Goal: Task Accomplishment & Management: Complete application form

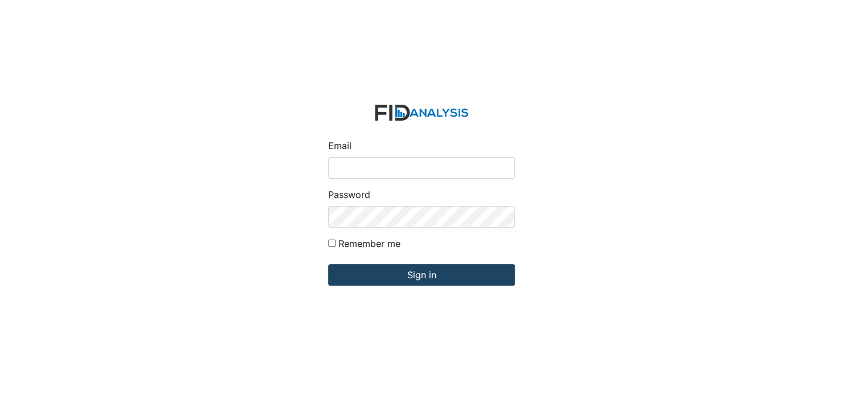
type input "[EMAIL_ADDRESS][DOMAIN_NAME]"
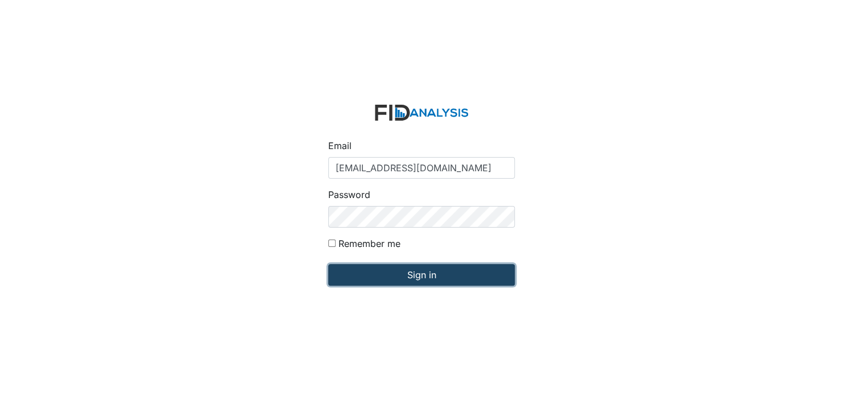
click at [431, 275] on input "Sign in" at bounding box center [421, 275] width 187 height 22
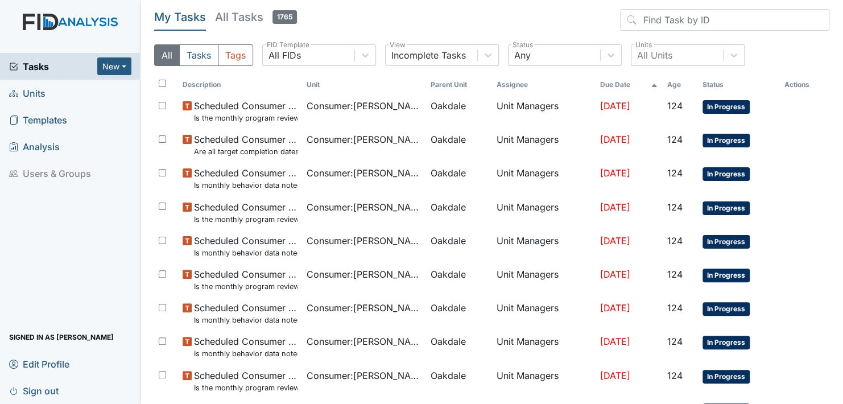
click at [34, 89] on span "Units" at bounding box center [27, 93] width 36 height 18
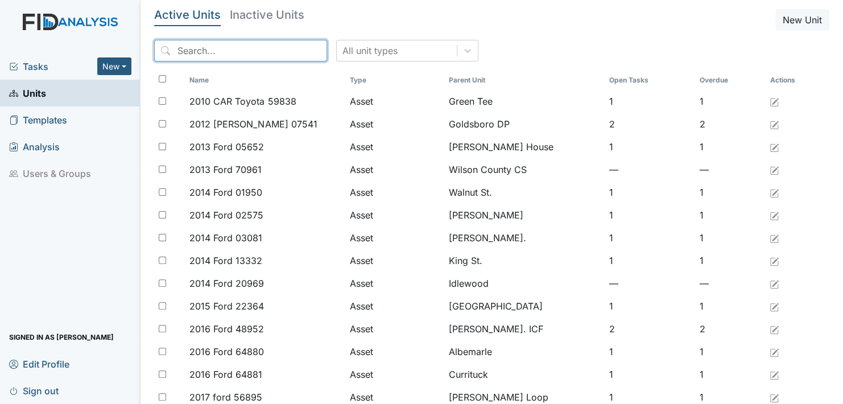
click at [255, 47] on input "search" at bounding box center [240, 51] width 173 height 22
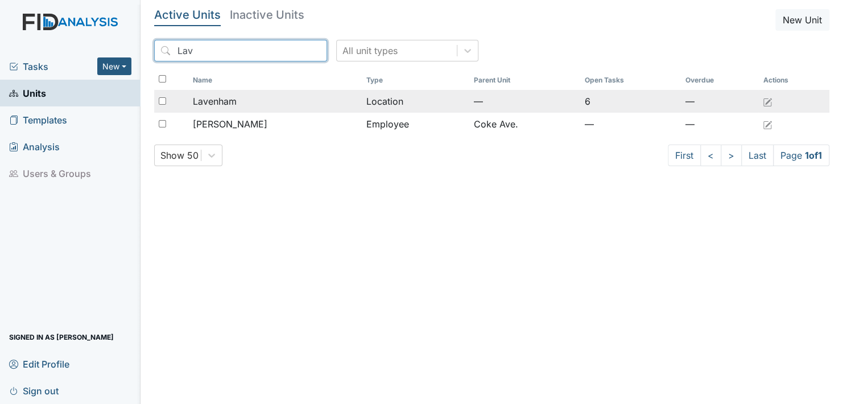
type input "Lav"
click at [212, 99] on span "Lavenham" at bounding box center [215, 101] width 44 height 14
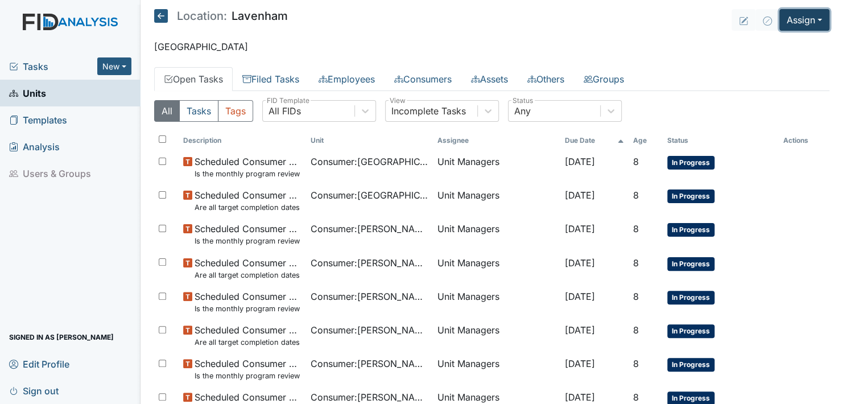
click at [811, 22] on button "Assign" at bounding box center [804, 20] width 50 height 22
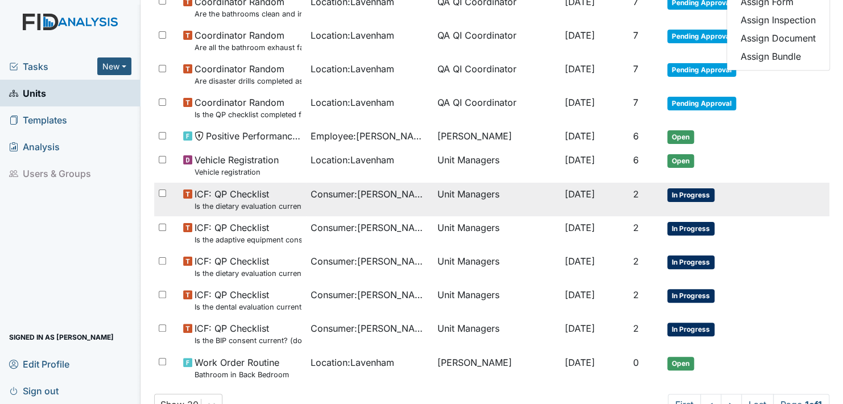
scroll to position [444, 0]
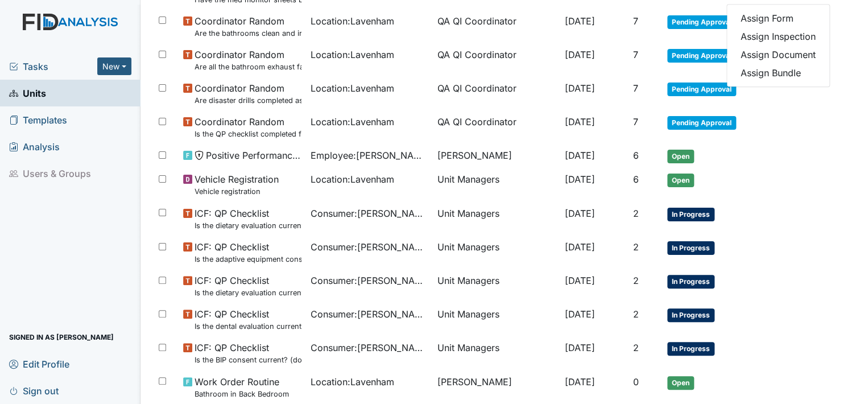
click at [831, 144] on main "Location: Lavenham Assign Assign Form Assign Inspection Assign Document Assign …" at bounding box center [491, 202] width 702 height 404
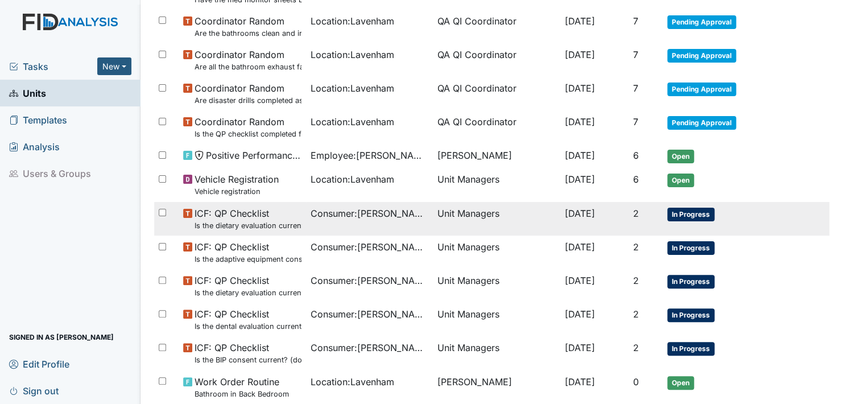
scroll to position [500, 0]
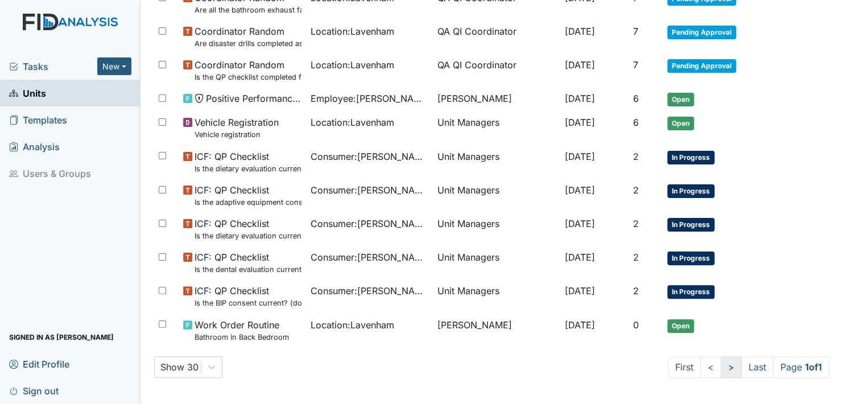
click at [721, 366] on link ">" at bounding box center [731, 367] width 21 height 22
click at [721, 363] on link ">" at bounding box center [731, 367] width 21 height 22
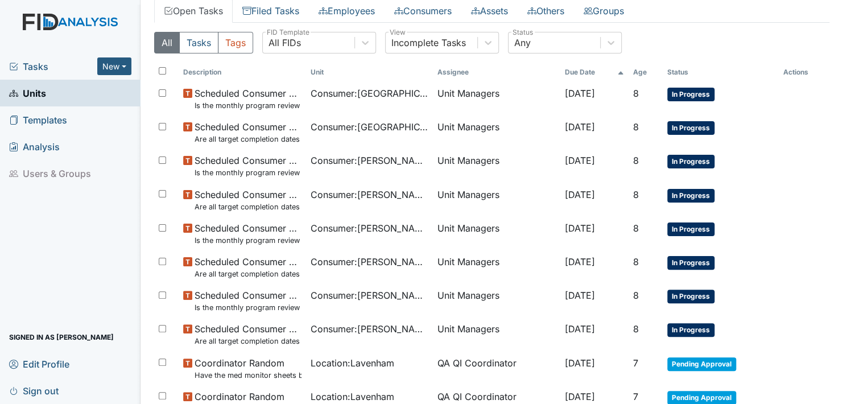
scroll to position [0, 0]
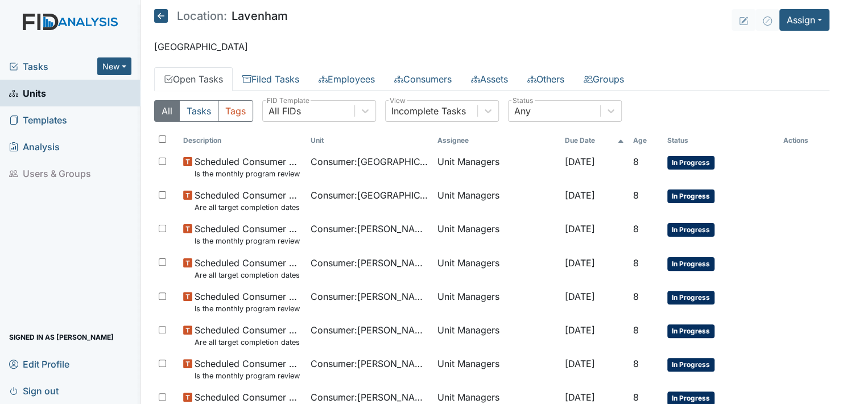
click at [38, 91] on span "Units" at bounding box center [27, 93] width 37 height 18
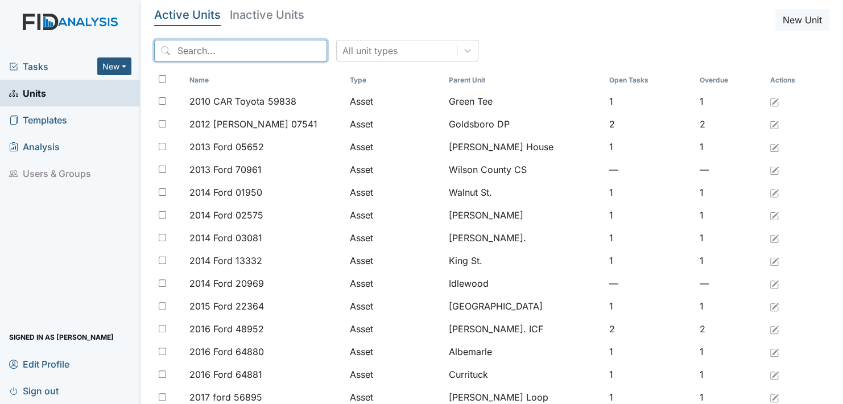
click at [249, 48] on input "search" at bounding box center [240, 51] width 173 height 22
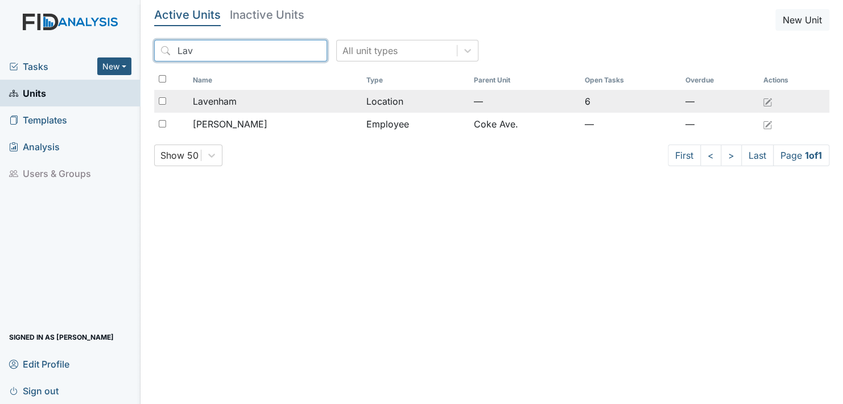
type input "Lav"
click at [384, 97] on td "Location" at bounding box center [415, 101] width 107 height 23
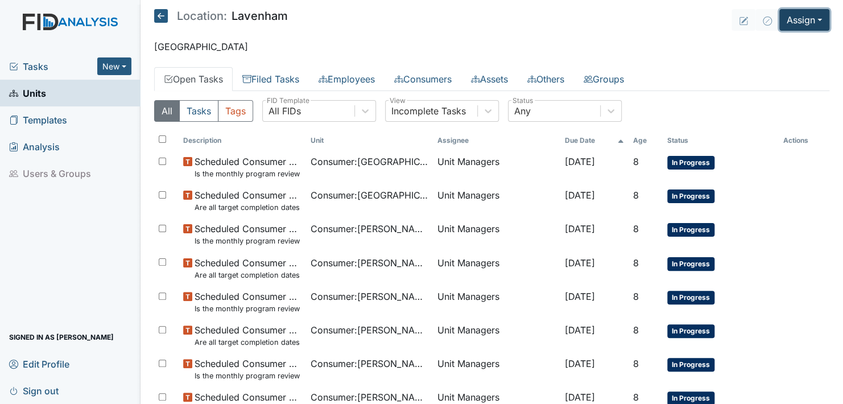
click at [810, 15] on button "Assign" at bounding box center [804, 20] width 50 height 22
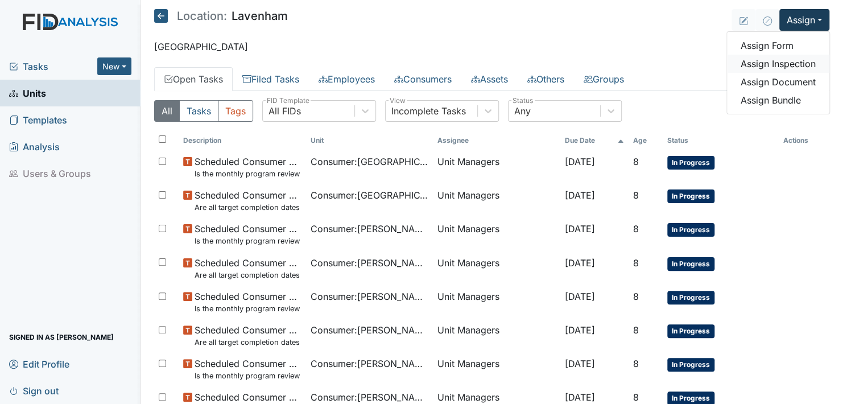
click at [787, 60] on link "Assign Inspection" at bounding box center [778, 64] width 102 height 18
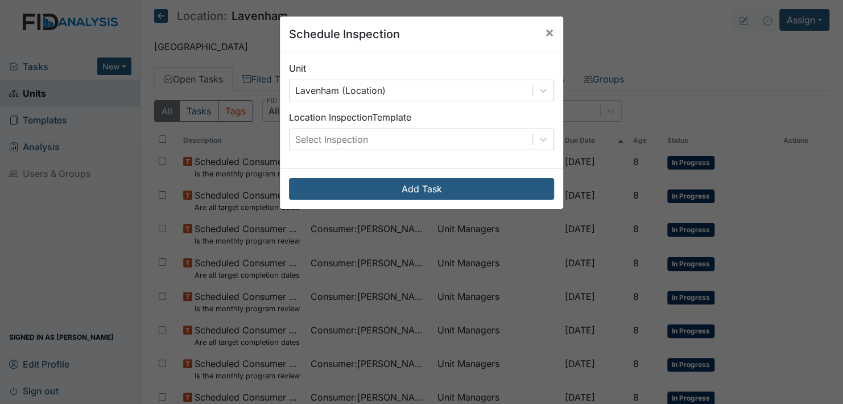
click at [694, 65] on div "Schedule Inspection × Unit Lavenham (Location) Location Inspection Template Sel…" at bounding box center [421, 202] width 843 height 404
click at [548, 27] on span "×" at bounding box center [549, 32] width 9 height 16
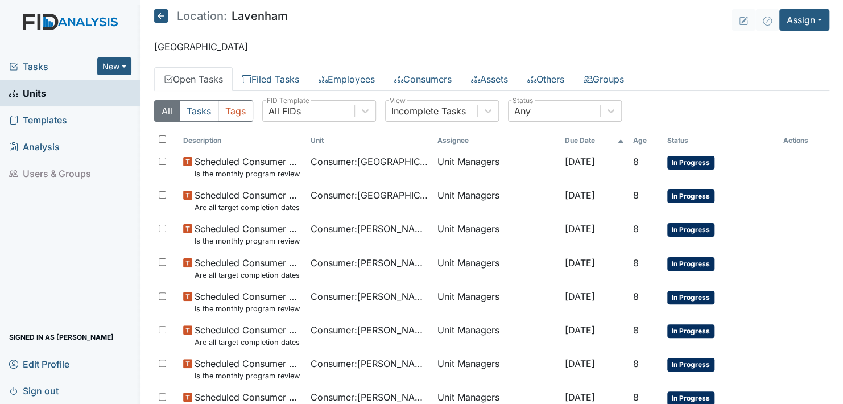
click at [35, 90] on span "Units" at bounding box center [27, 93] width 37 height 18
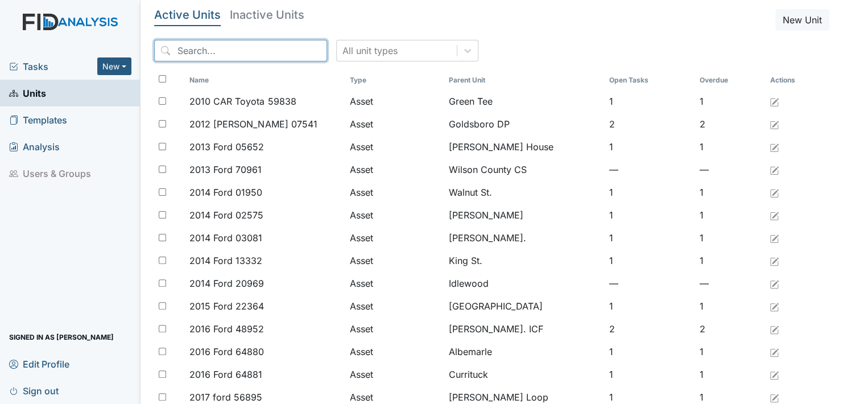
click at [271, 42] on input "search" at bounding box center [240, 51] width 173 height 22
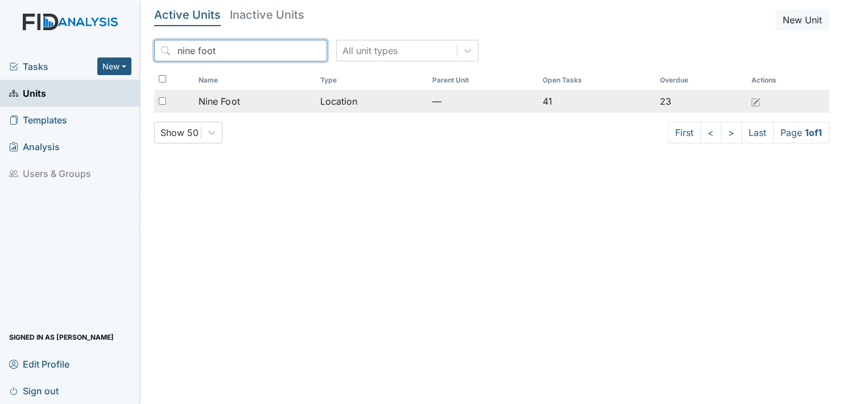
type input "nine foot"
click at [230, 101] on span "Nine Foot" at bounding box center [218, 101] width 41 height 14
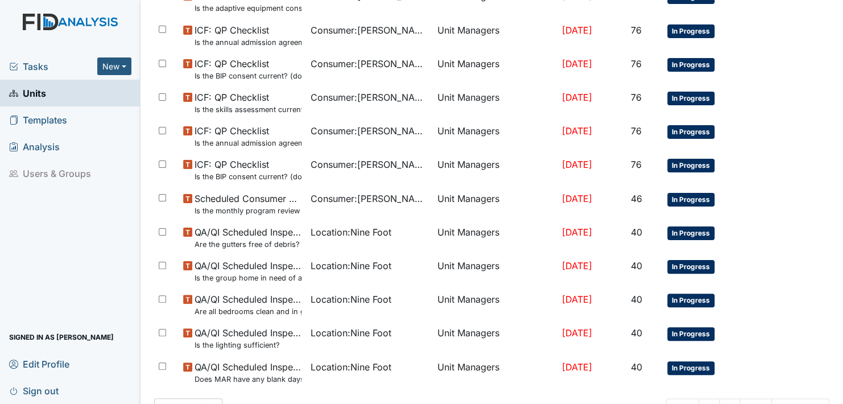
scroll to position [762, 0]
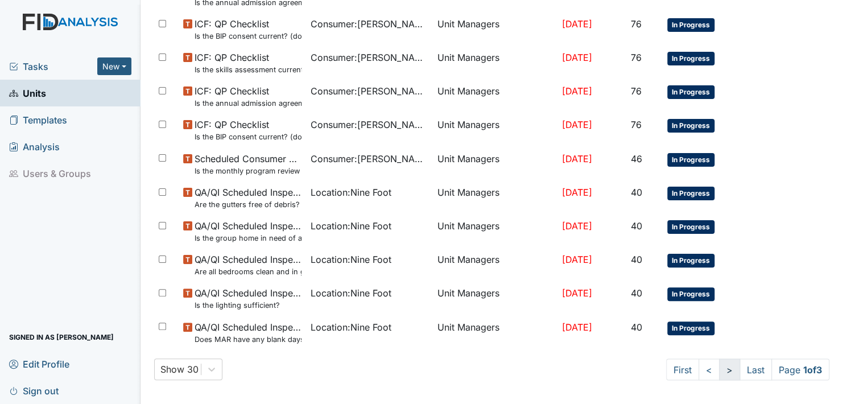
click at [719, 367] on link ">" at bounding box center [729, 369] width 21 height 22
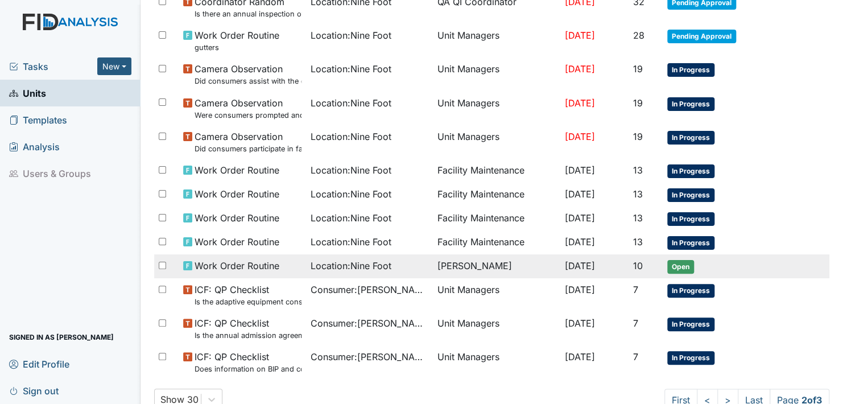
scroll to position [752, 0]
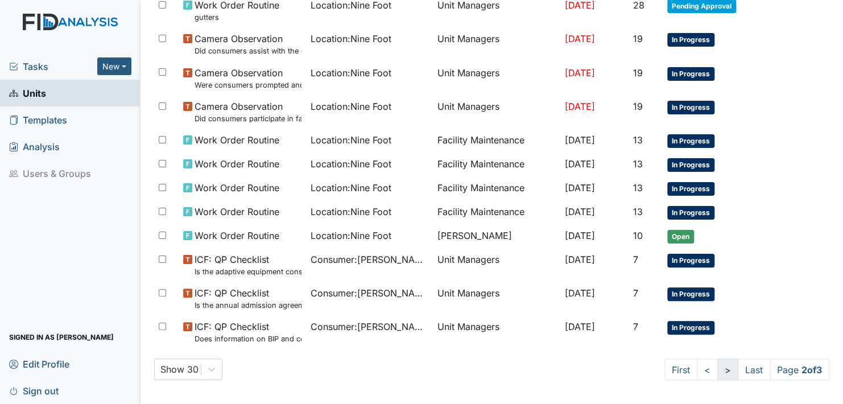
click at [717, 366] on link ">" at bounding box center [727, 369] width 21 height 22
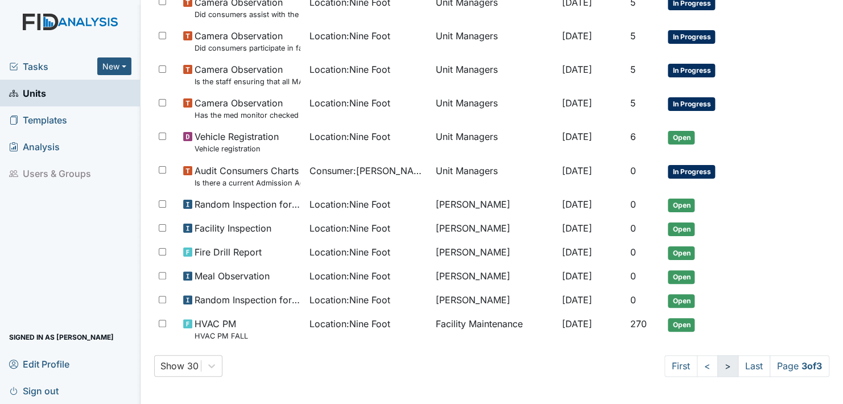
scroll to position [675, 0]
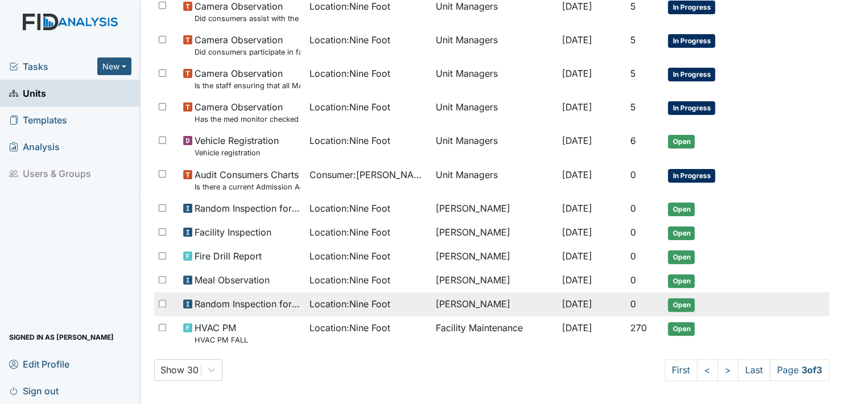
click at [682, 301] on span "Open" at bounding box center [681, 305] width 27 height 14
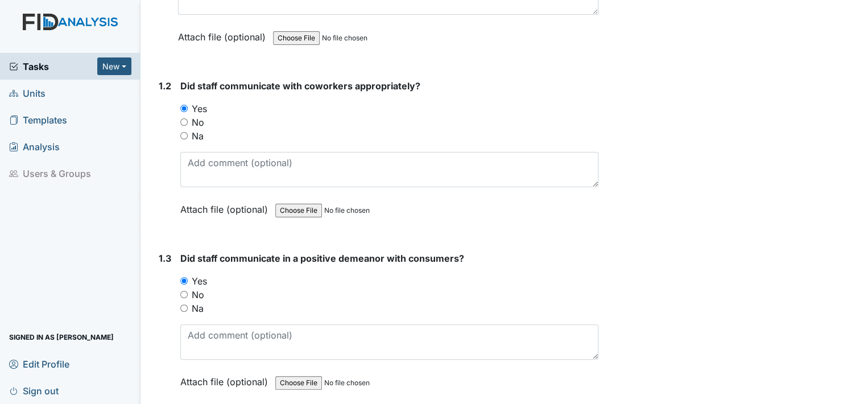
scroll to position [284, 0]
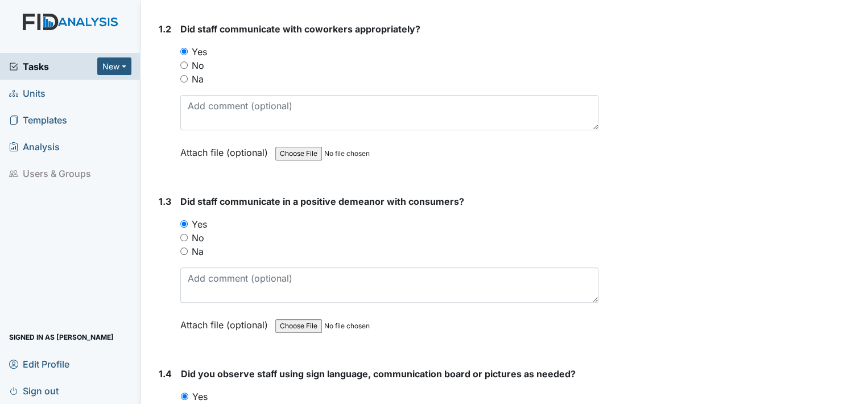
drag, startPoint x: 684, startPoint y: 303, endPoint x: 726, endPoint y: 357, distance: 68.5
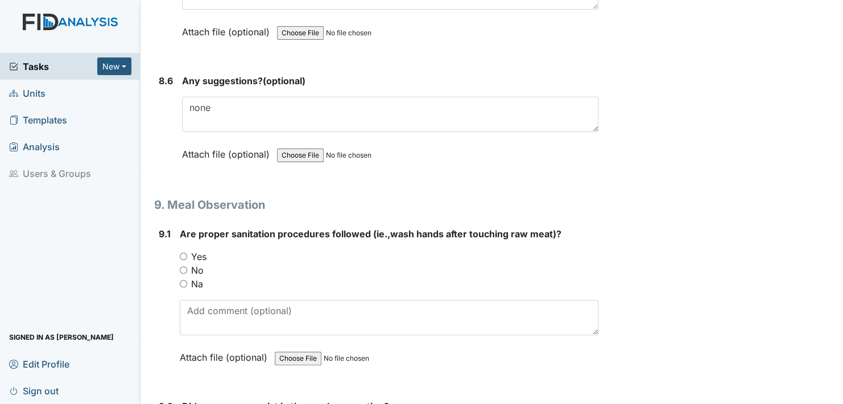
scroll to position [8531, 0]
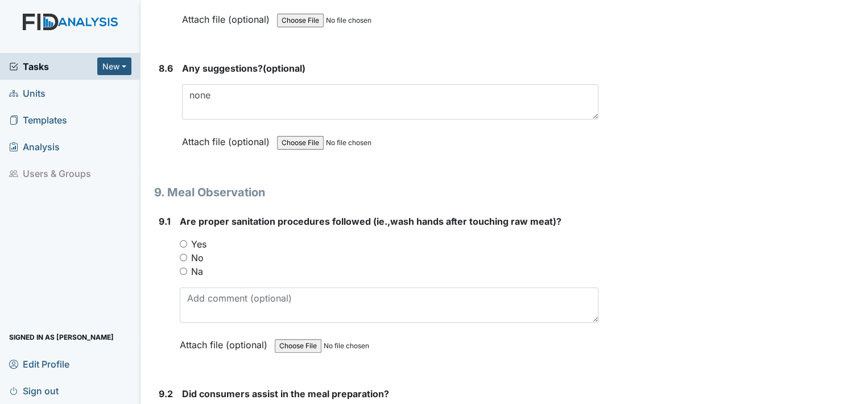
click at [181, 240] on input "Yes" at bounding box center [183, 243] width 7 height 7
radio input "true"
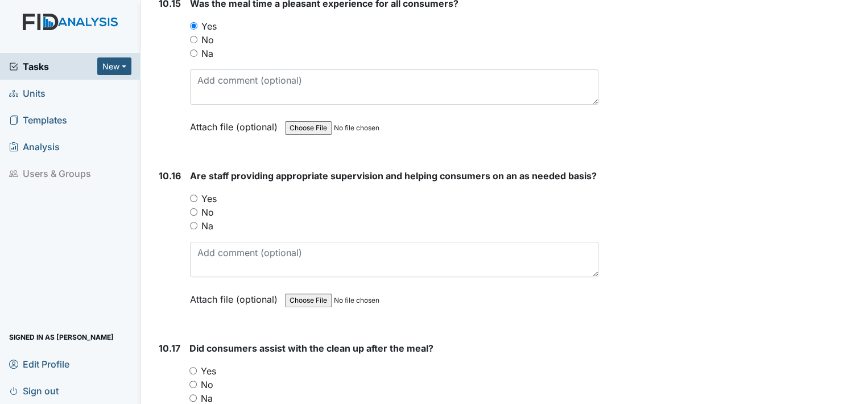
scroll to position [12285, 0]
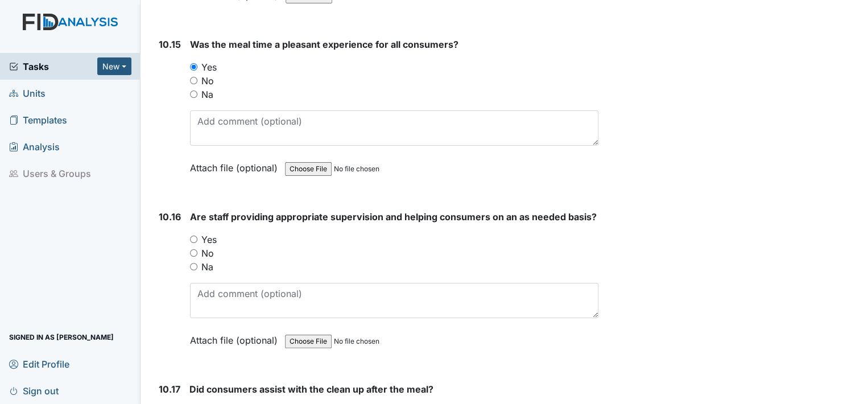
click at [195, 235] on input "Yes" at bounding box center [193, 238] width 7 height 7
radio input "true"
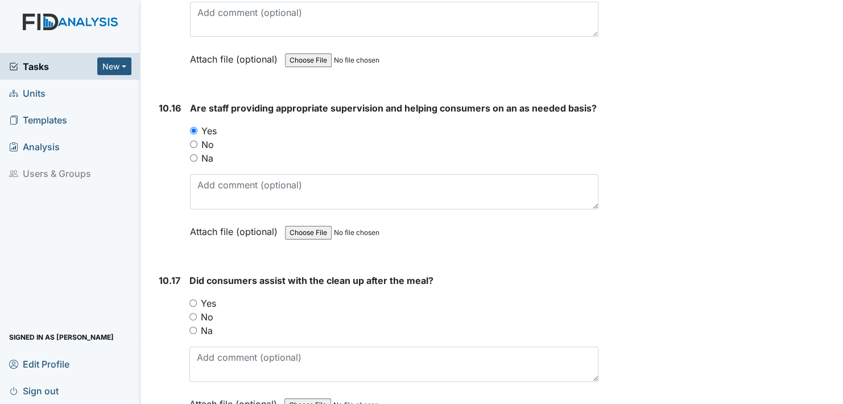
scroll to position [12398, 0]
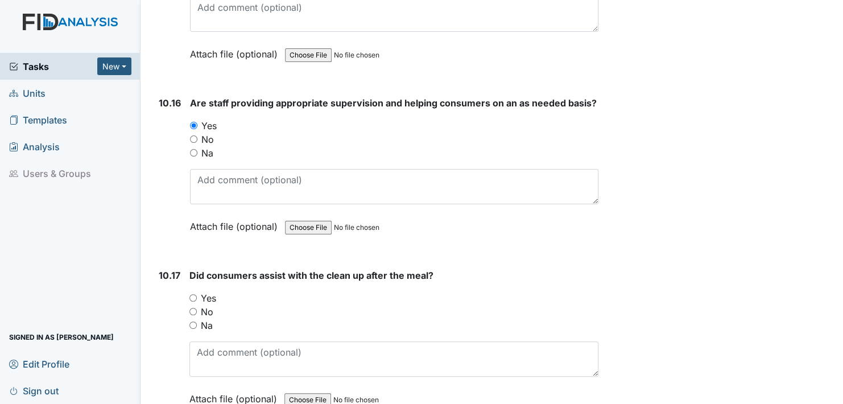
click at [192, 294] on input "Yes" at bounding box center [192, 297] width 7 height 7
radio input "true"
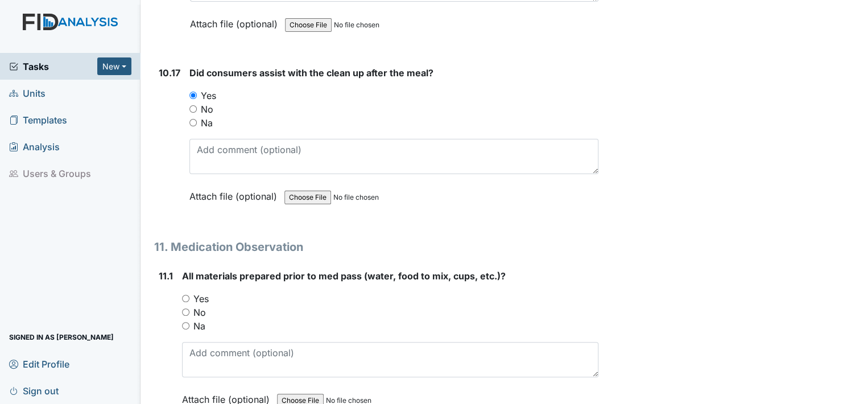
scroll to position [12626, 0]
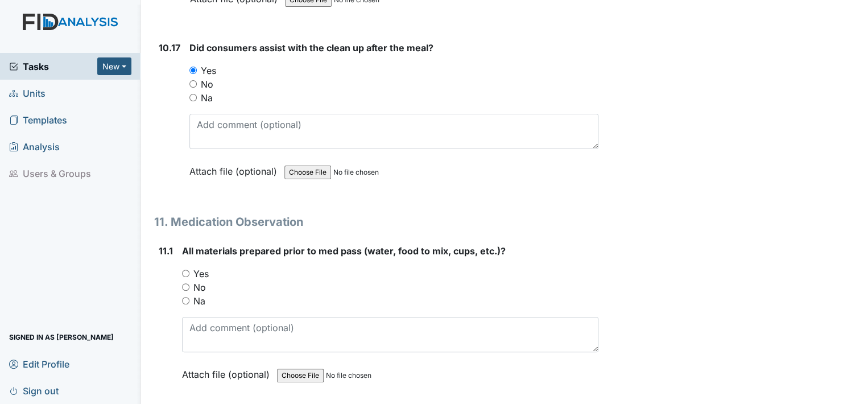
click at [187, 270] on input "Yes" at bounding box center [185, 273] width 7 height 7
radio input "true"
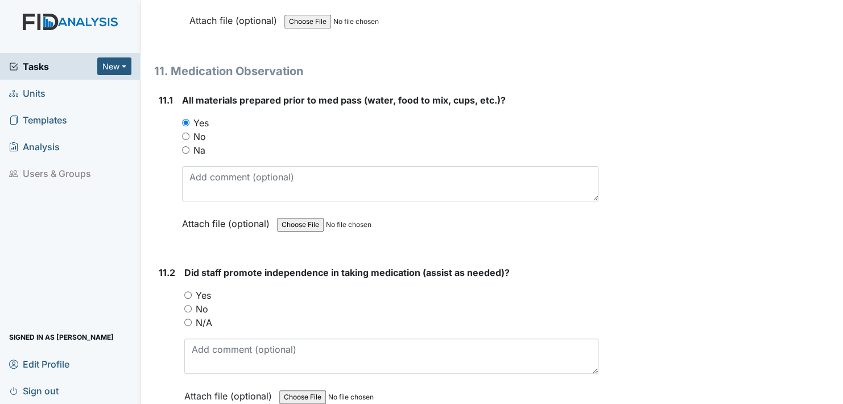
scroll to position [12797, 0]
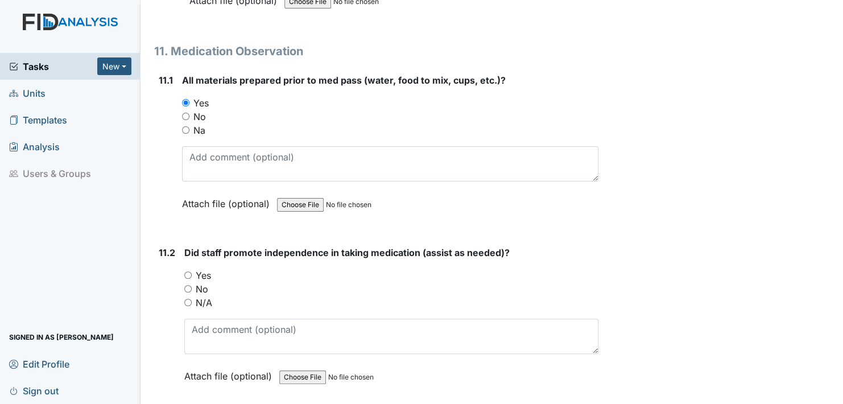
click at [188, 271] on input "Yes" at bounding box center [187, 274] width 7 height 7
radio input "true"
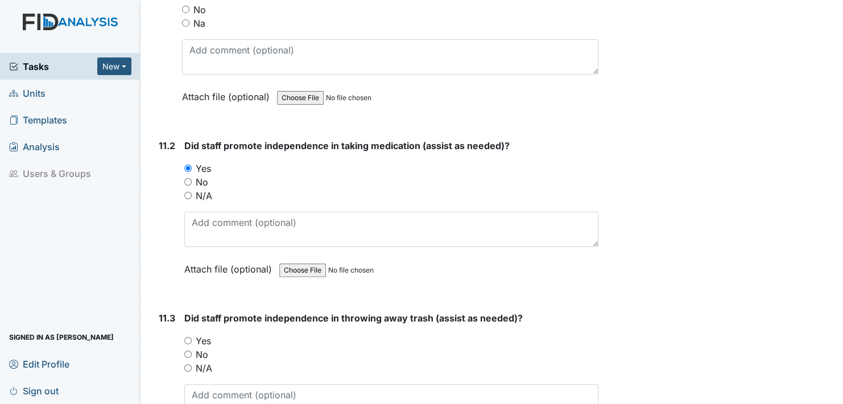
scroll to position [12967, 0]
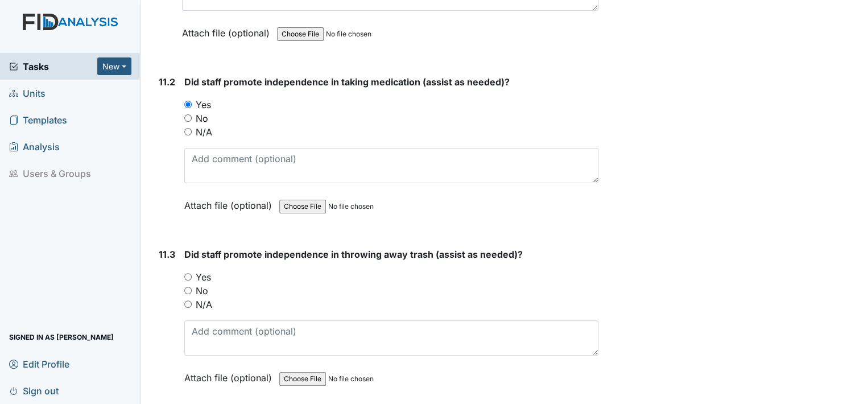
click at [188, 273] on input "Yes" at bounding box center [187, 276] width 7 height 7
radio input "true"
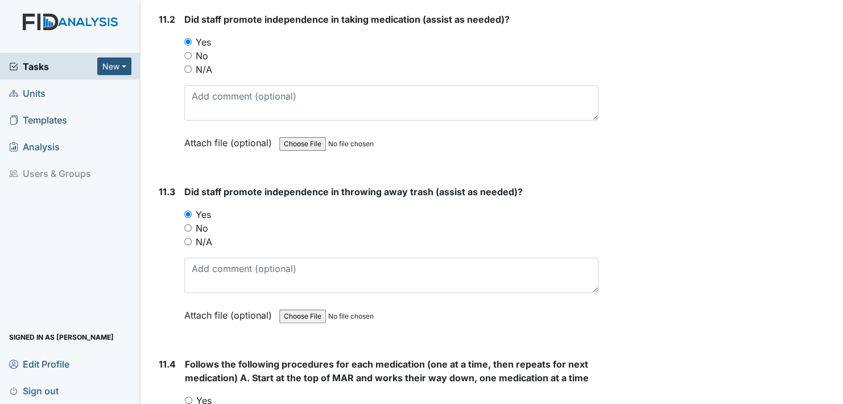
scroll to position [13195, 0]
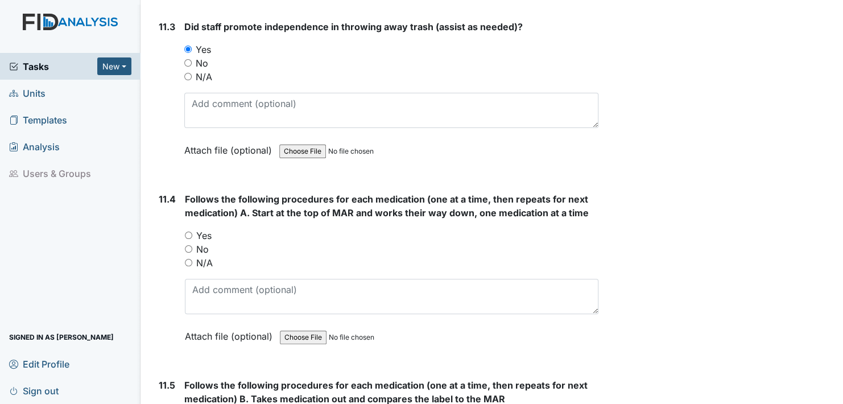
click at [188, 231] on input "Yes" at bounding box center [188, 234] width 7 height 7
radio input "true"
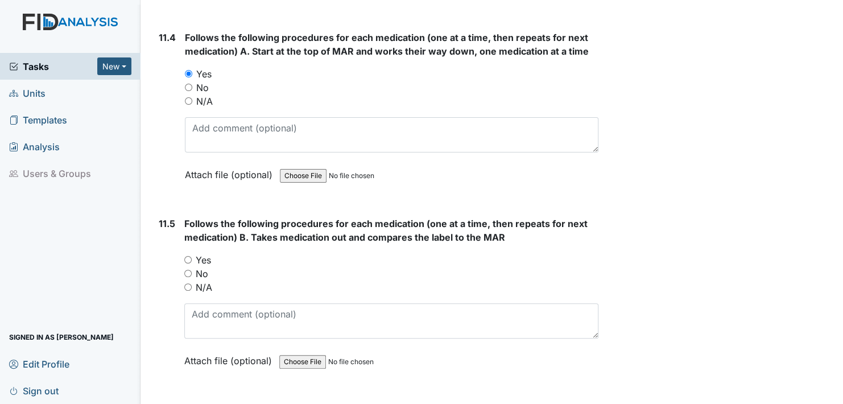
scroll to position [13365, 0]
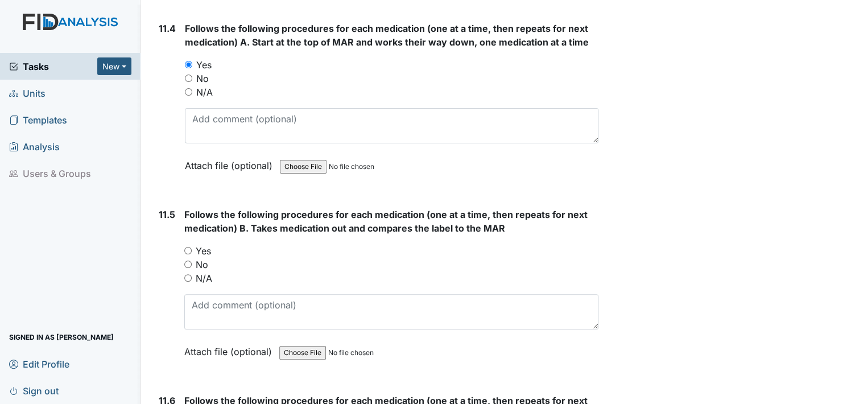
click at [189, 247] on input "Yes" at bounding box center [187, 250] width 7 height 7
radio input "true"
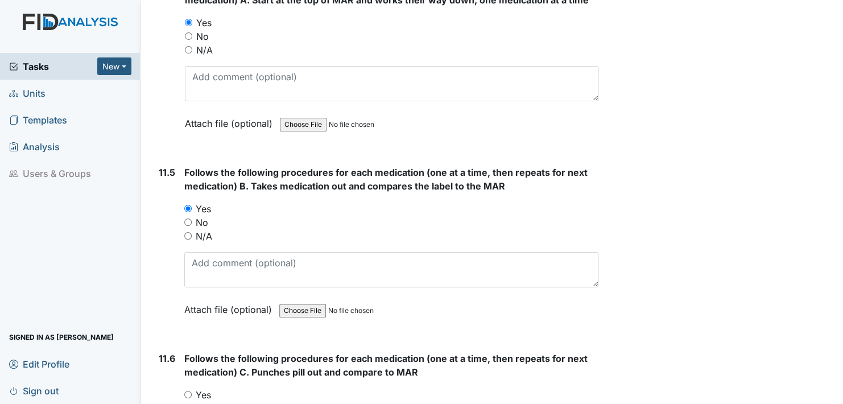
scroll to position [13536, 0]
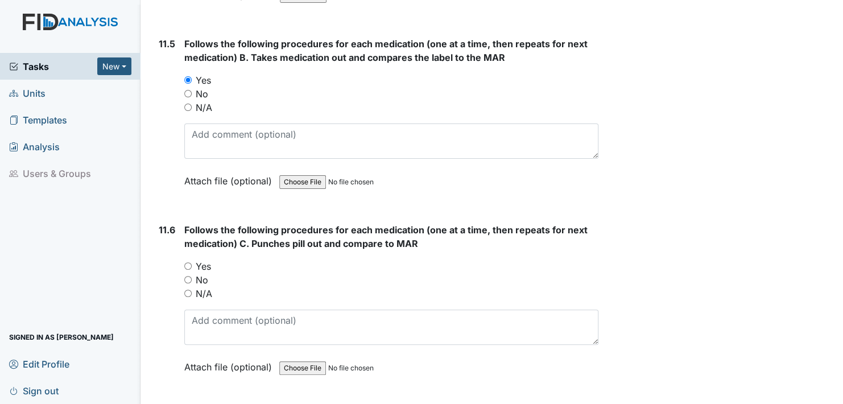
click at [187, 262] on input "Yes" at bounding box center [187, 265] width 7 height 7
radio input "true"
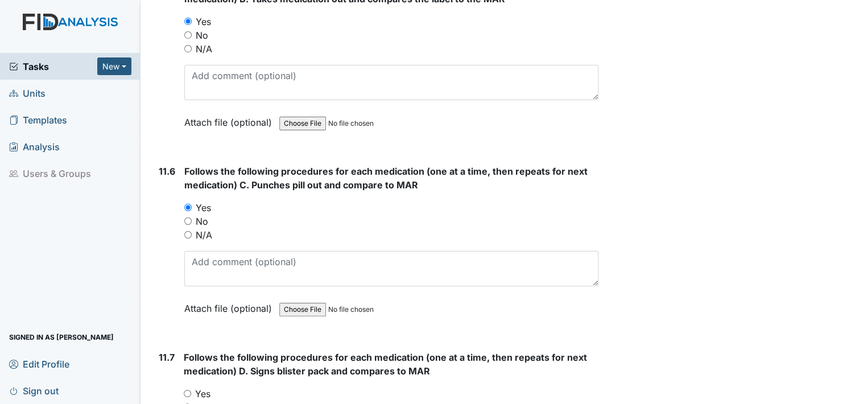
scroll to position [13706, 0]
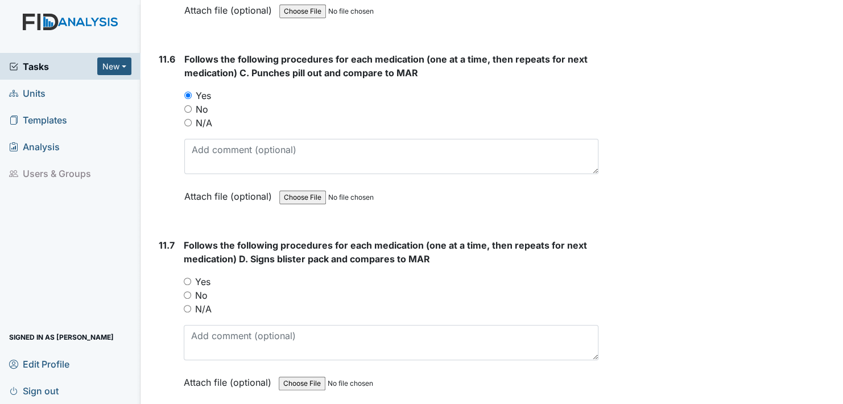
click at [185, 278] on input "Yes" at bounding box center [187, 281] width 7 height 7
radio input "true"
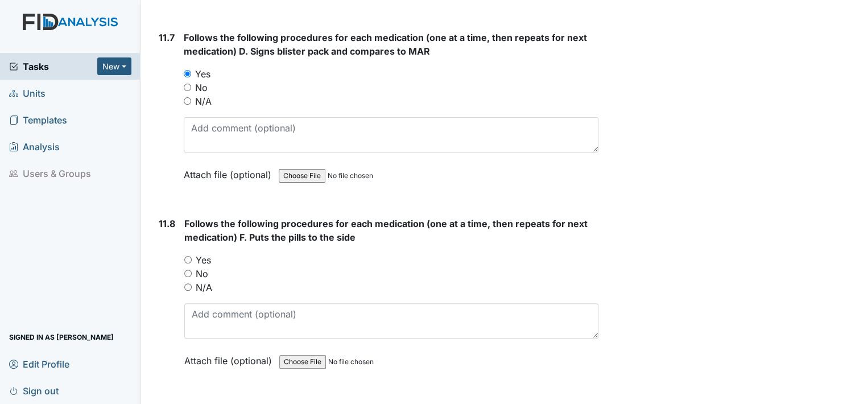
scroll to position [13934, 0]
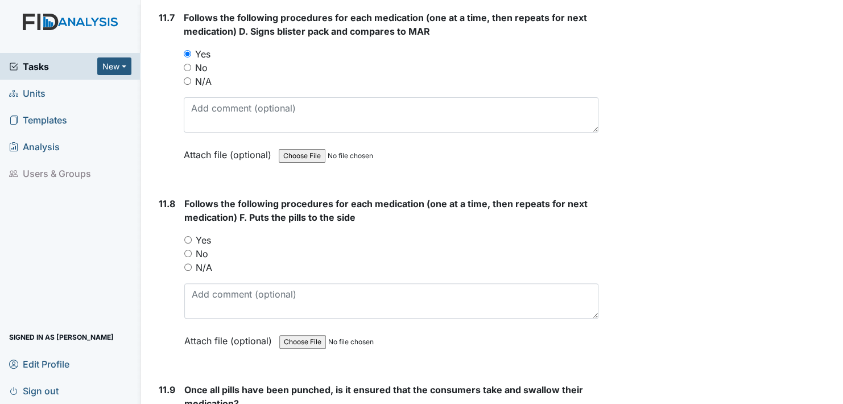
click at [187, 236] on input "Yes" at bounding box center [187, 239] width 7 height 7
radio input "true"
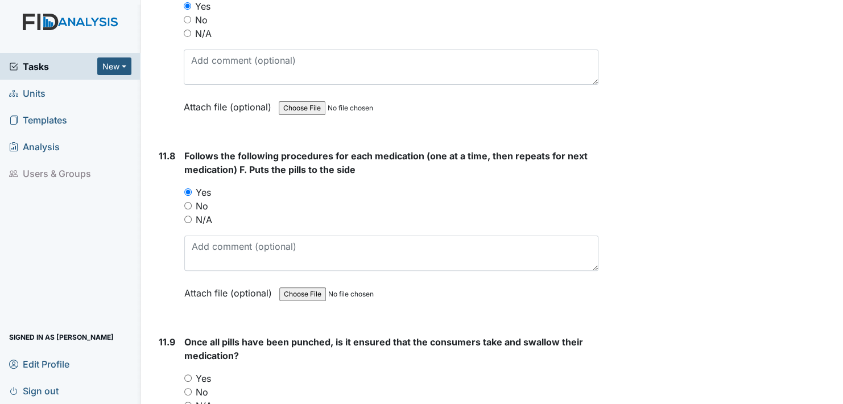
scroll to position [14105, 0]
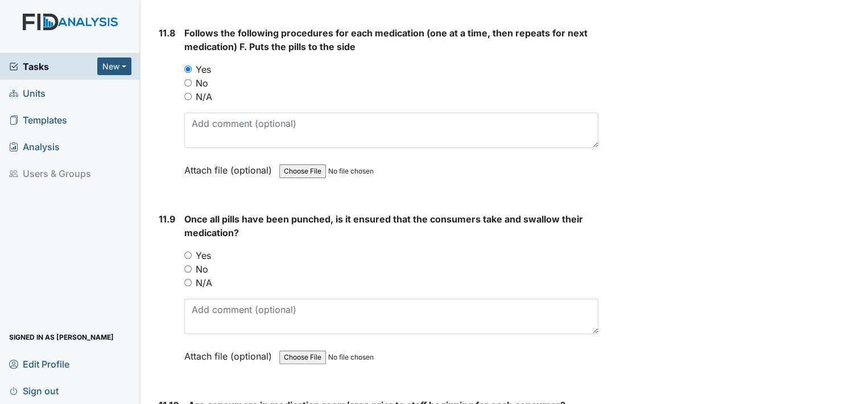
click at [190, 251] on input "Yes" at bounding box center [187, 254] width 7 height 7
radio input "true"
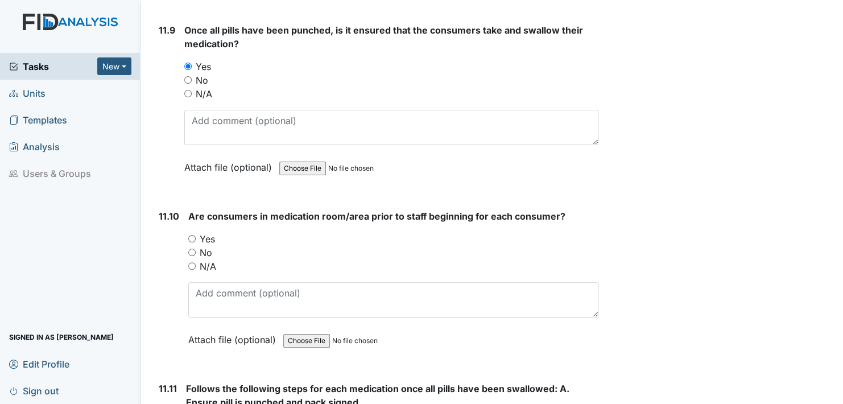
scroll to position [14332, 0]
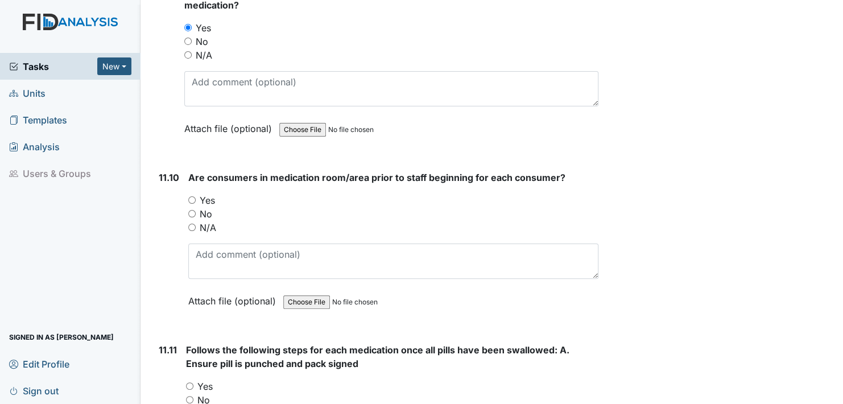
click at [189, 196] on input "Yes" at bounding box center [191, 199] width 7 height 7
radio input "true"
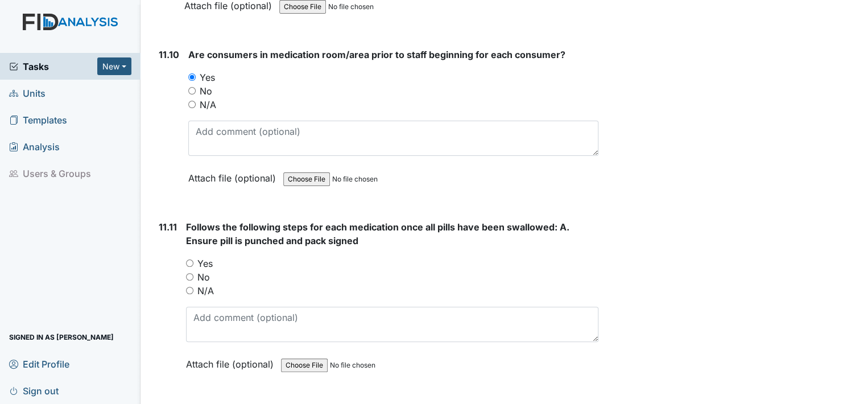
scroll to position [14503, 0]
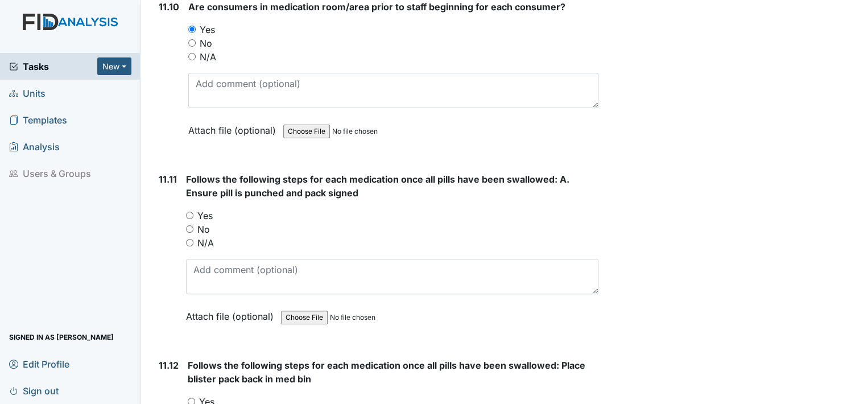
click at [190, 212] on input "Yes" at bounding box center [189, 215] width 7 height 7
radio input "true"
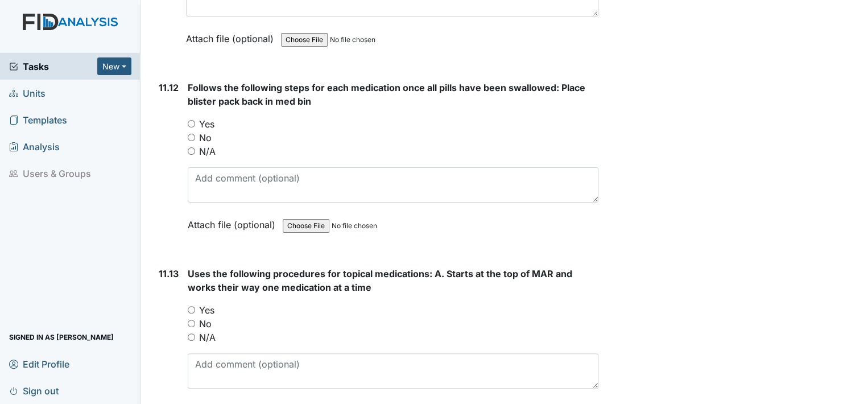
scroll to position [14787, 0]
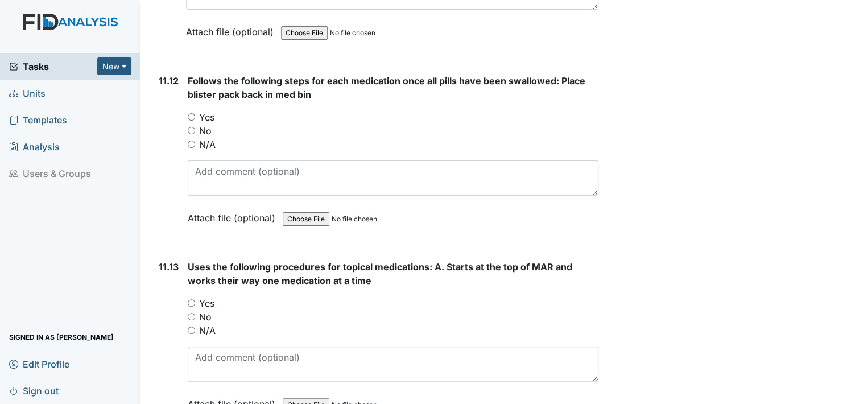
click at [188, 113] on input "Yes" at bounding box center [191, 116] width 7 height 7
radio input "true"
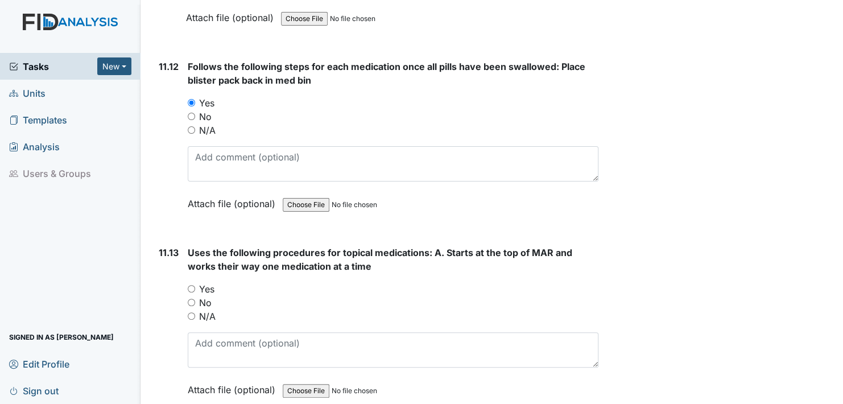
scroll to position [14844, 0]
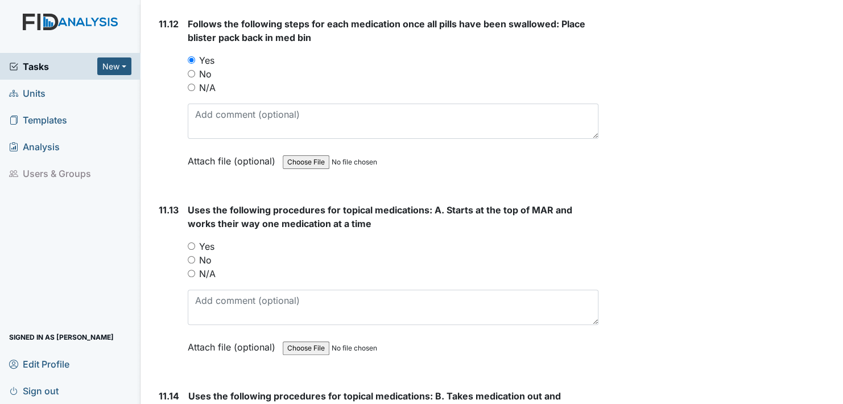
click at [192, 242] on input "Yes" at bounding box center [191, 245] width 7 height 7
radio input "true"
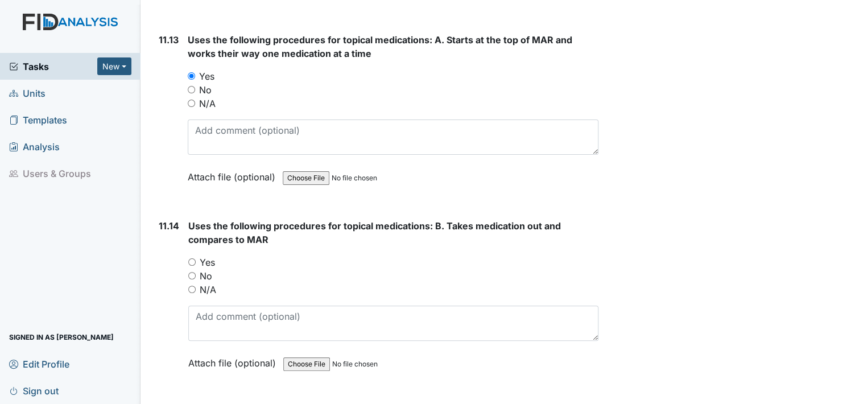
scroll to position [15015, 0]
click at [189, 258] on input "Yes" at bounding box center [191, 261] width 7 height 7
radio input "true"
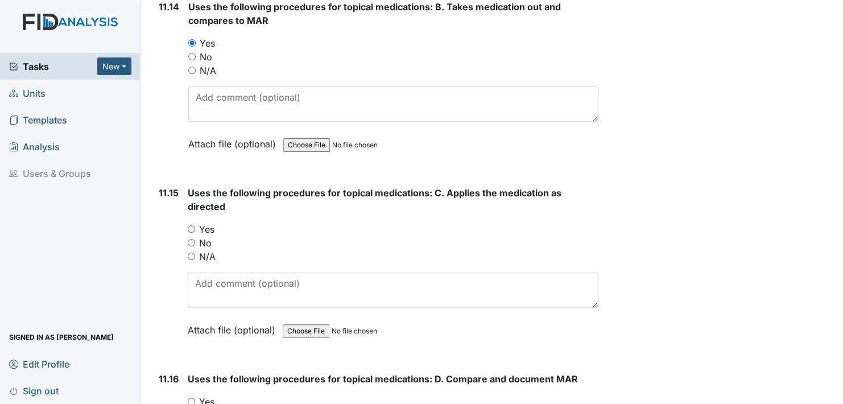
scroll to position [15242, 0]
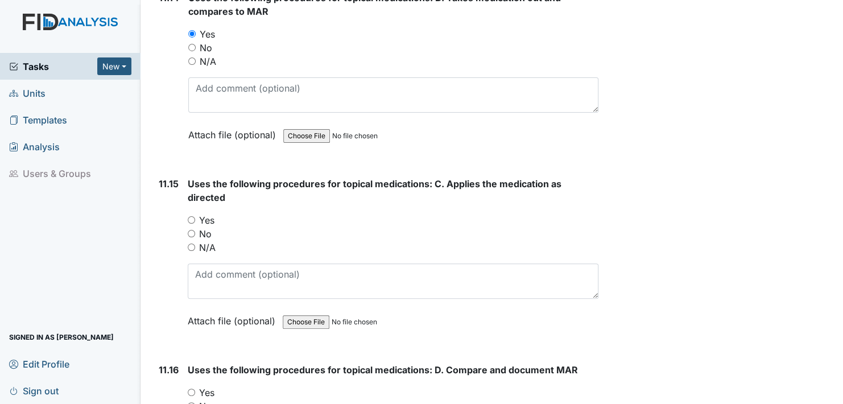
drag, startPoint x: 187, startPoint y: 184, endPoint x: 195, endPoint y: 191, distance: 10.5
click at [189, 216] on input "Yes" at bounding box center [191, 219] width 7 height 7
radio input "true"
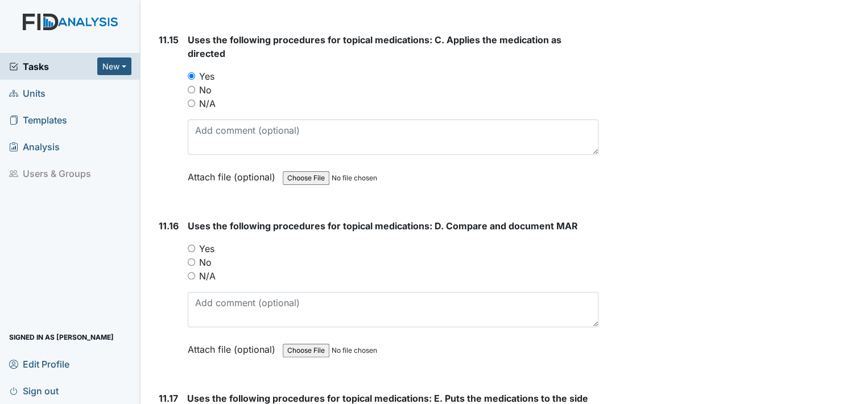
scroll to position [15413, 0]
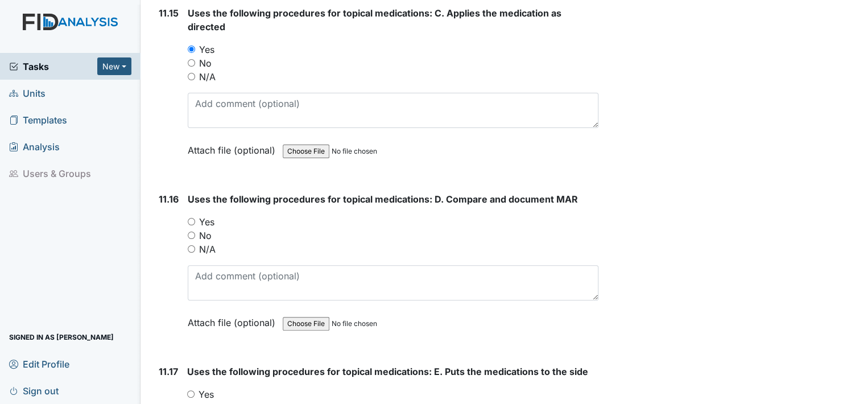
click at [191, 218] on input "Yes" at bounding box center [191, 221] width 7 height 7
radio input "true"
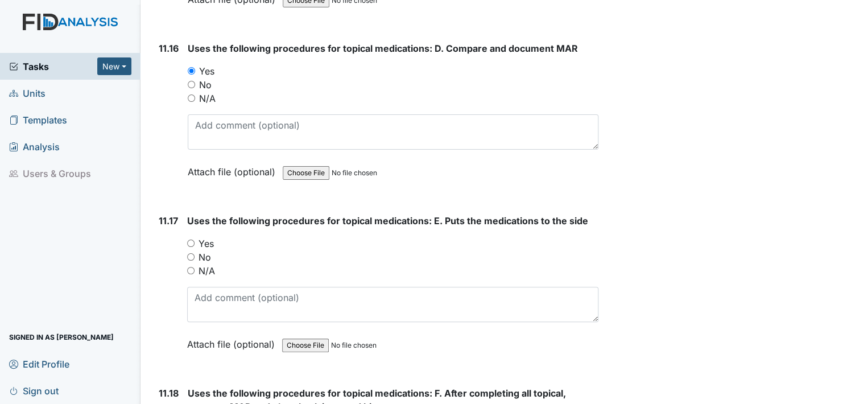
scroll to position [15583, 0]
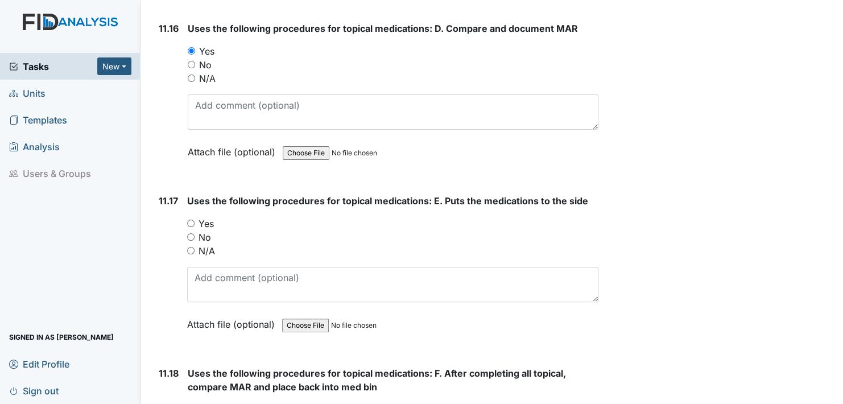
click at [190, 220] on input "Yes" at bounding box center [190, 223] width 7 height 7
radio input "true"
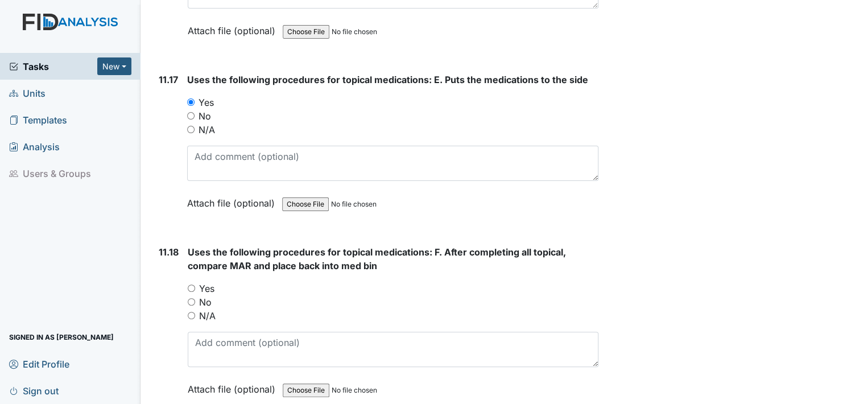
scroll to position [15754, 0]
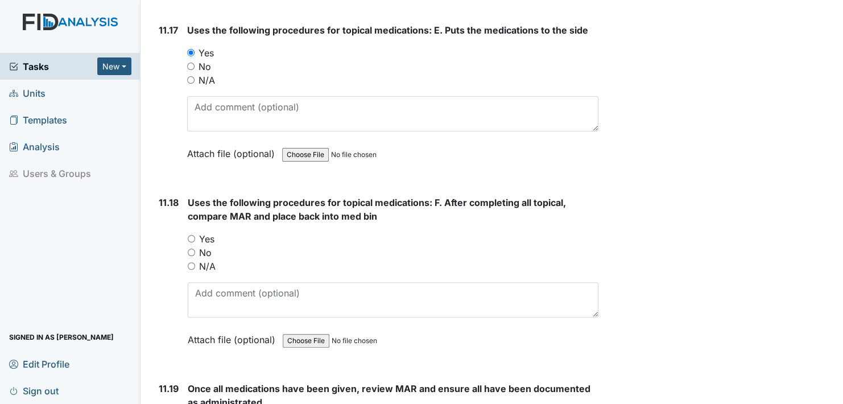
click at [189, 235] on input "Yes" at bounding box center [191, 238] width 7 height 7
radio input "true"
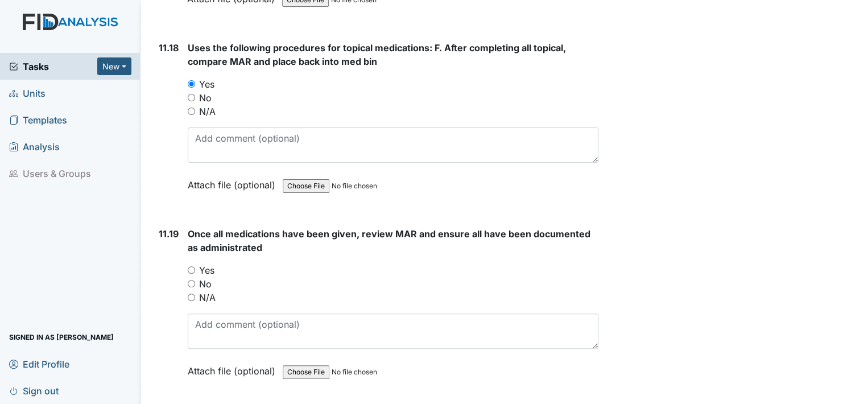
scroll to position [15925, 0]
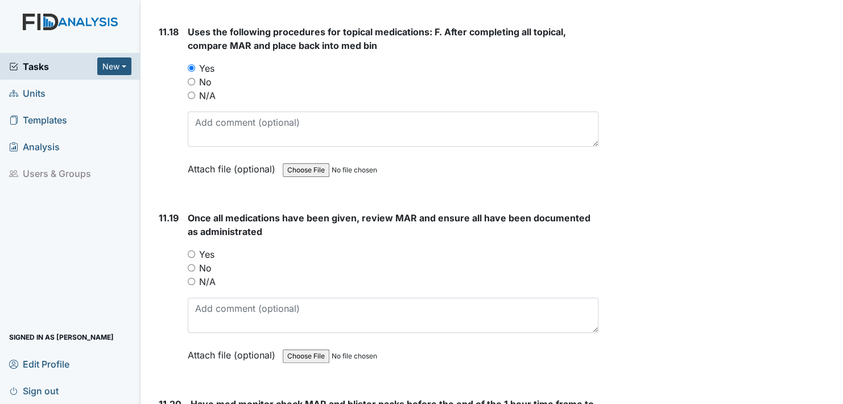
click at [189, 250] on input "Yes" at bounding box center [191, 253] width 7 height 7
radio input "true"
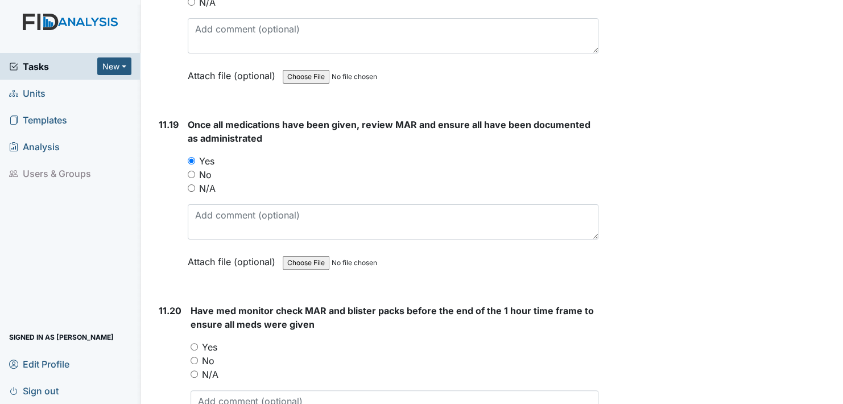
scroll to position [16038, 0]
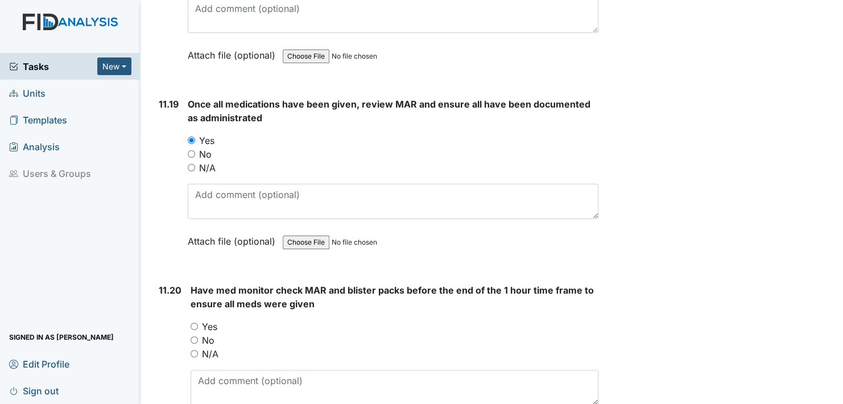
click at [192, 322] on input "Yes" at bounding box center [194, 325] width 7 height 7
radio input "true"
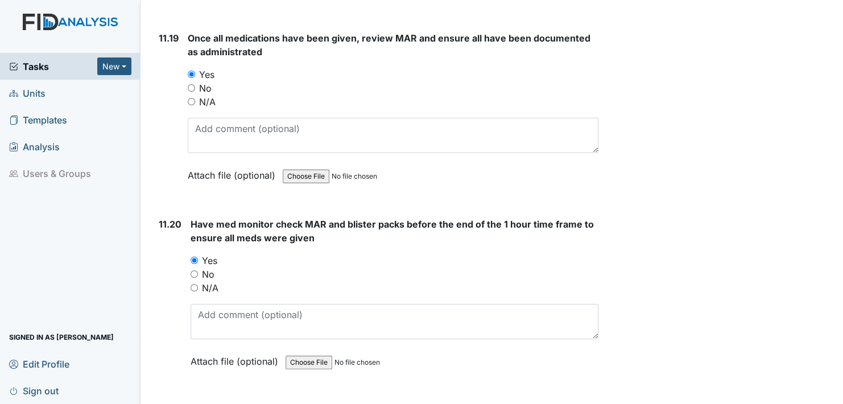
scroll to position [16209, 0]
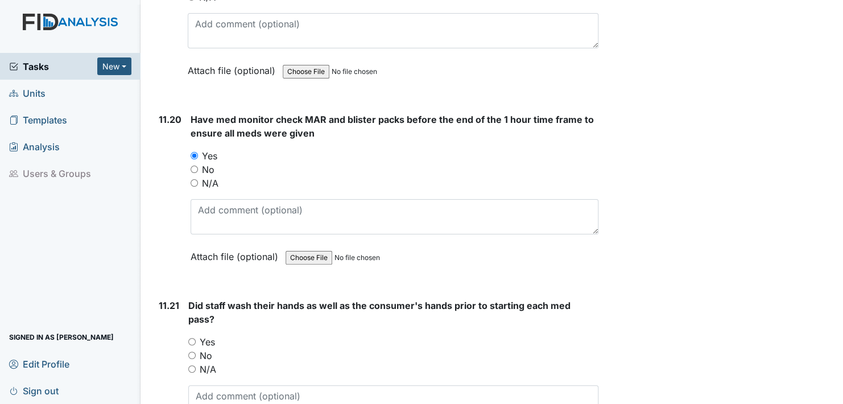
click at [192, 335] on div "Yes" at bounding box center [393, 342] width 410 height 14
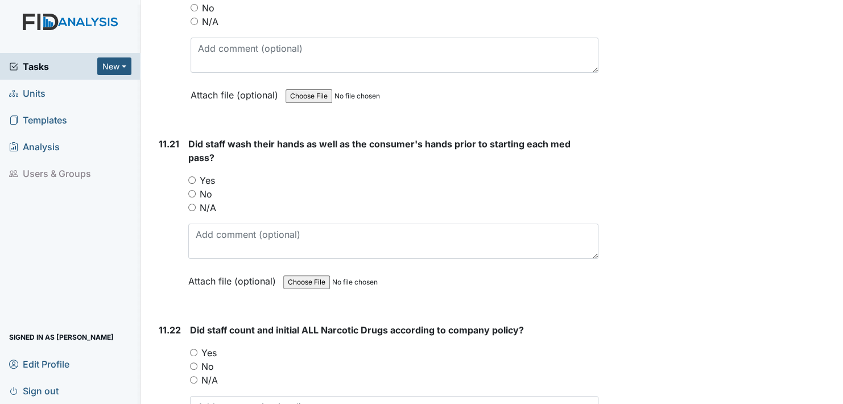
scroll to position [16380, 0]
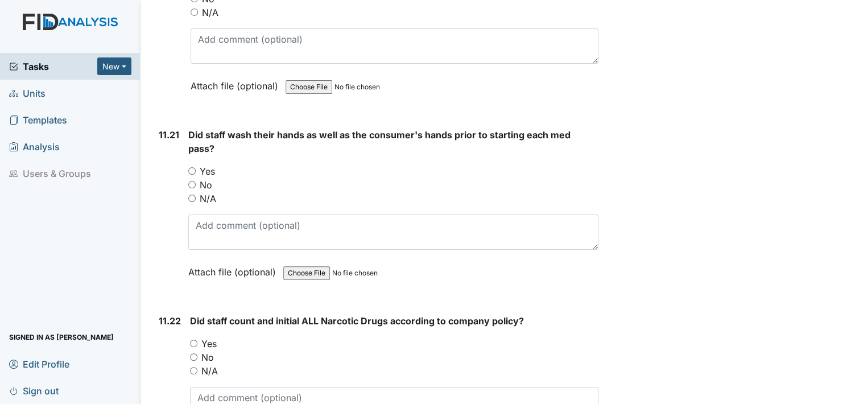
click at [191, 167] on input "Yes" at bounding box center [191, 170] width 7 height 7
radio input "true"
click at [193, 340] on input "Yes" at bounding box center [193, 343] width 7 height 7
radio input "true"
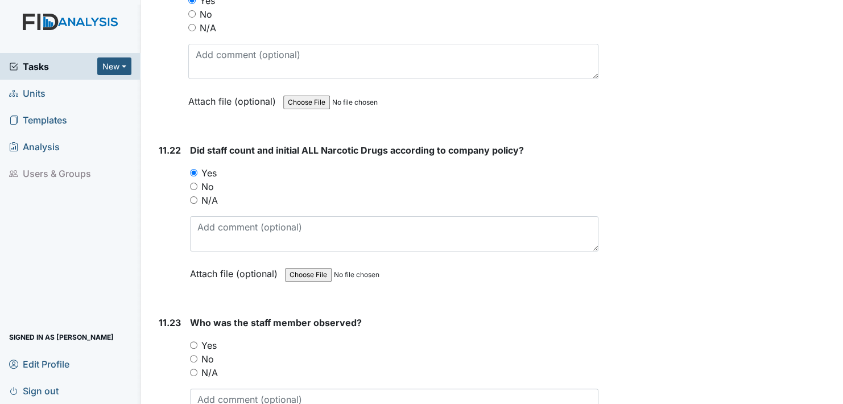
scroll to position [16607, 0]
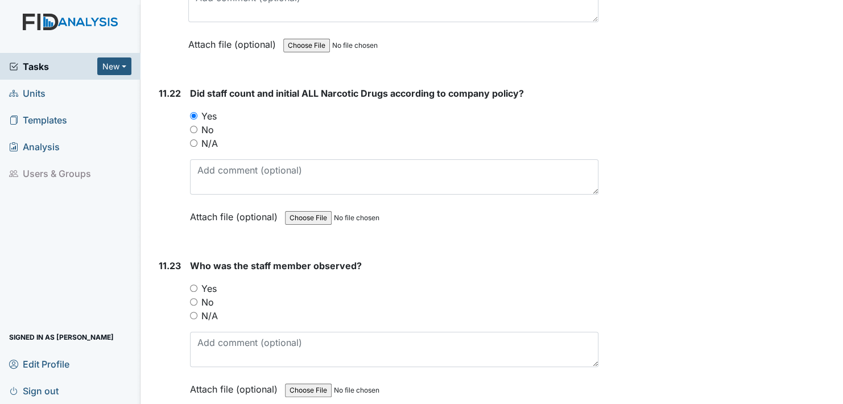
drag, startPoint x: 193, startPoint y: 245, endPoint x: 209, endPoint y: 263, distance: 23.4
click at [194, 284] on input "Yes" at bounding box center [193, 287] width 7 height 7
radio input "true"
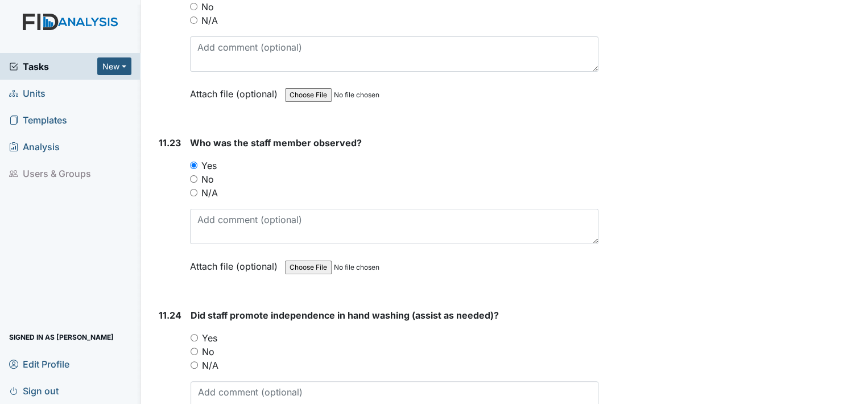
scroll to position [16778, 0]
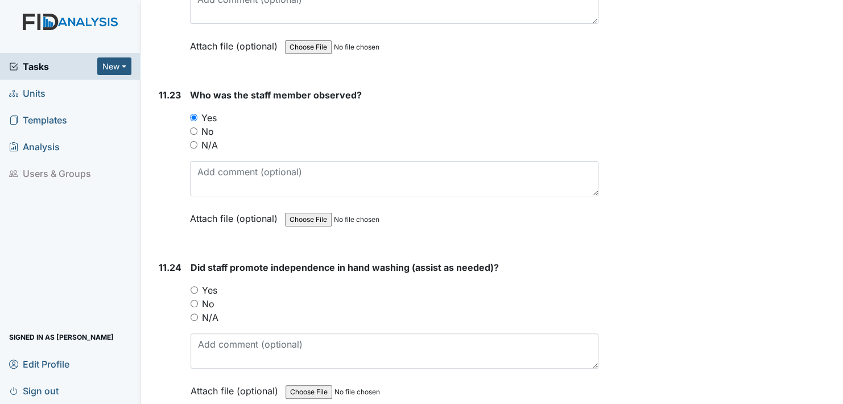
click at [194, 286] on input "Yes" at bounding box center [194, 289] width 7 height 7
radio input "true"
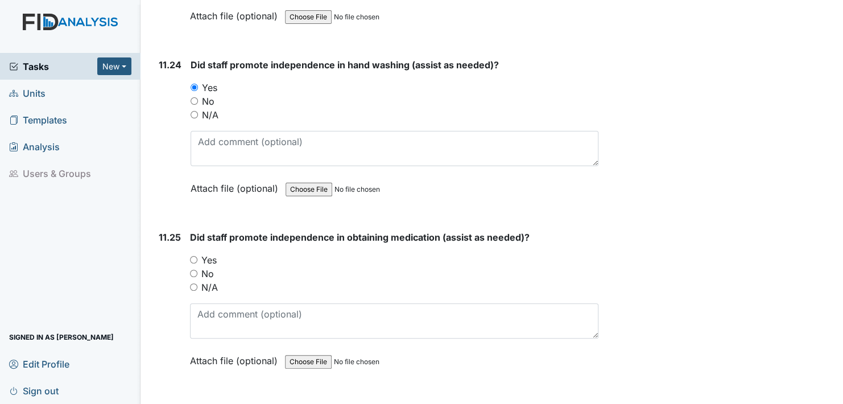
scroll to position [17005, 0]
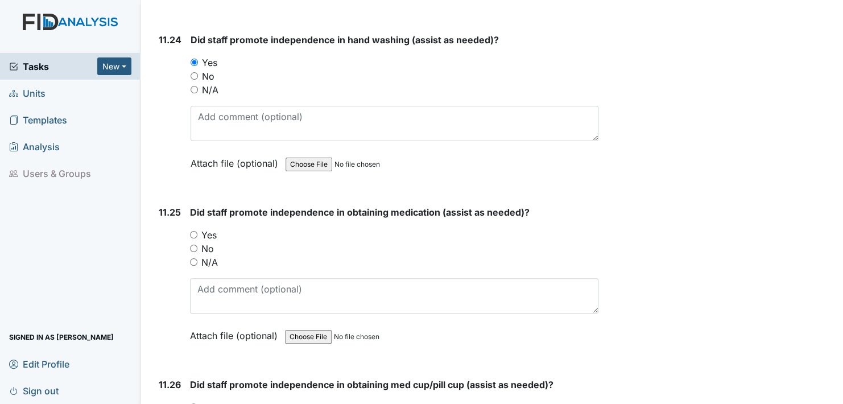
click at [193, 231] on input "Yes" at bounding box center [193, 234] width 7 height 7
radio input "true"
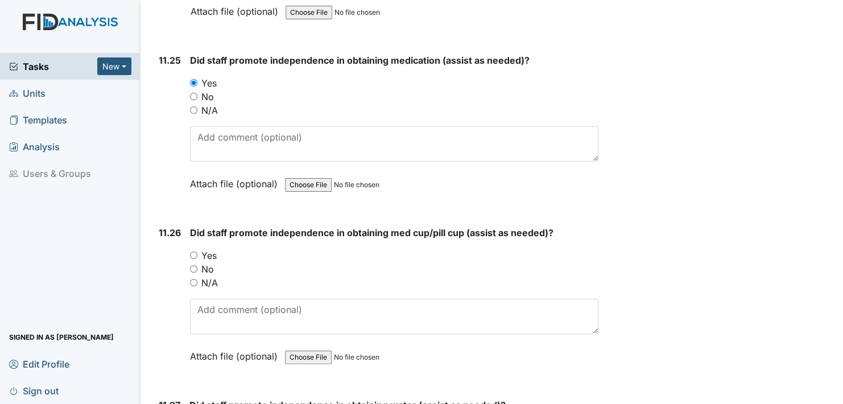
scroll to position [17176, 0]
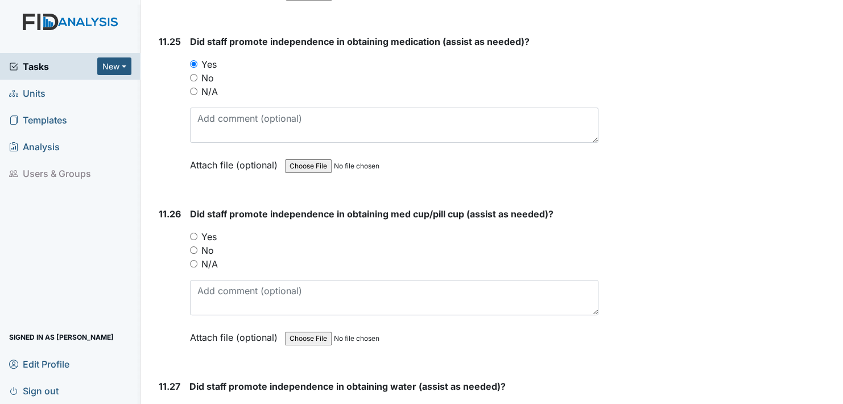
drag, startPoint x: 193, startPoint y: 192, endPoint x: 197, endPoint y: 199, distance: 7.9
click at [193, 233] on input "Yes" at bounding box center [193, 236] width 7 height 7
radio input "true"
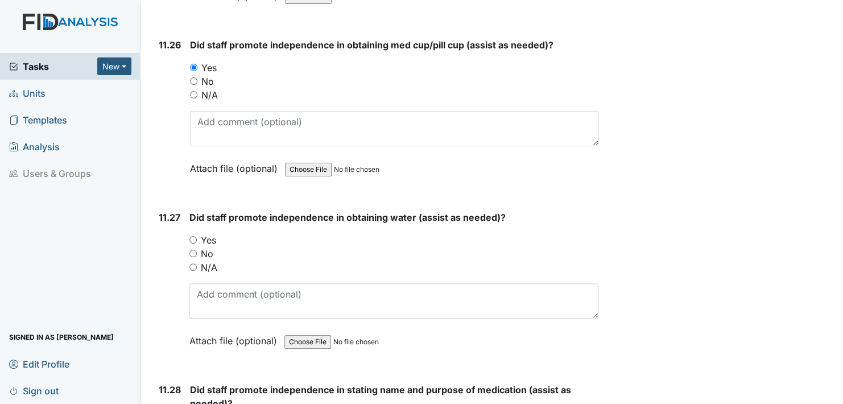
scroll to position [17346, 0]
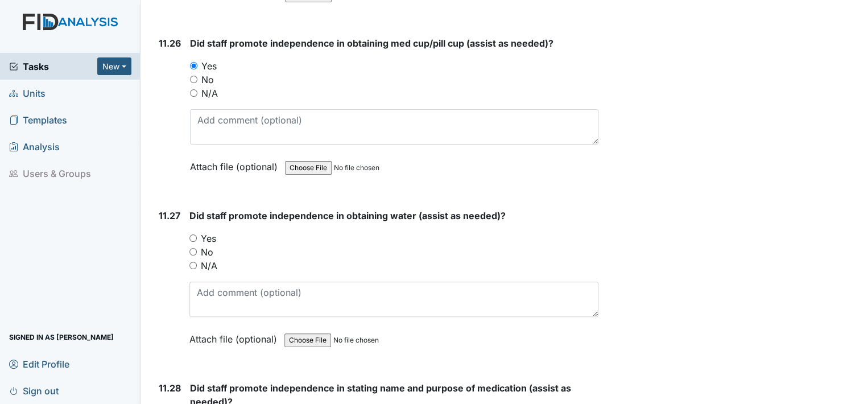
click at [191, 234] on input "Yes" at bounding box center [192, 237] width 7 height 7
radio input "true"
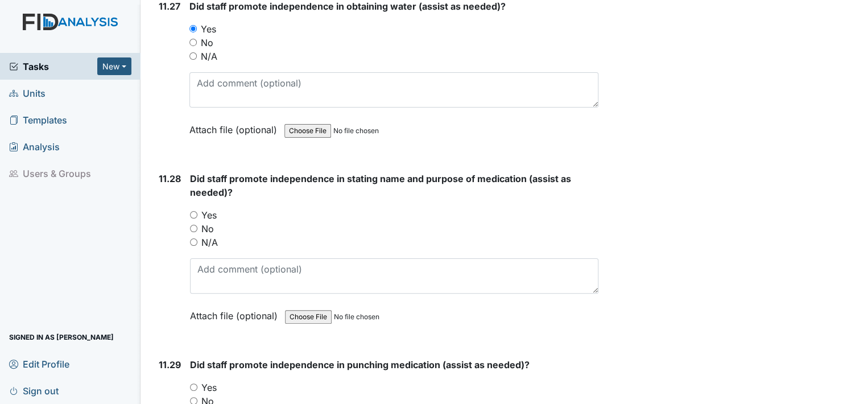
scroll to position [17574, 0]
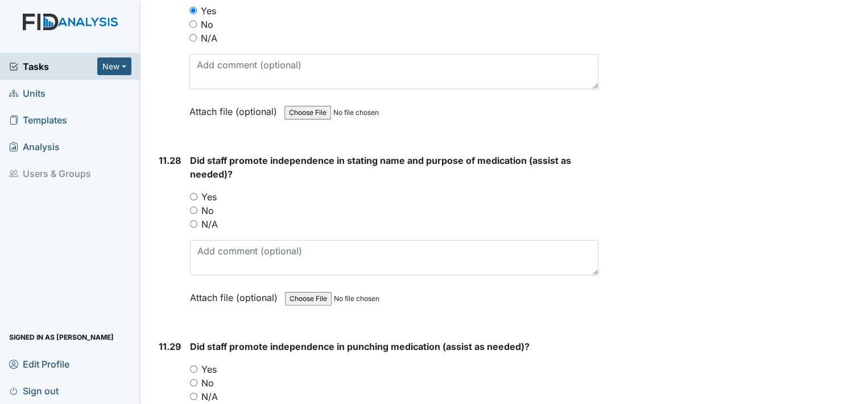
click at [193, 193] on input "Yes" at bounding box center [193, 196] width 7 height 7
radio input "true"
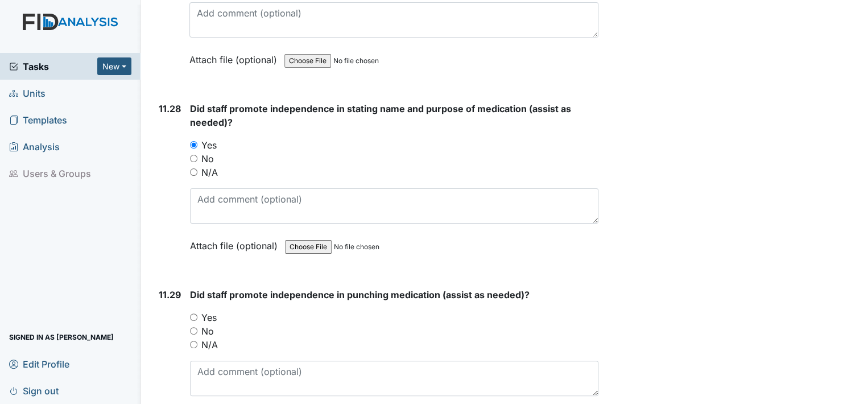
scroll to position [17744, 0]
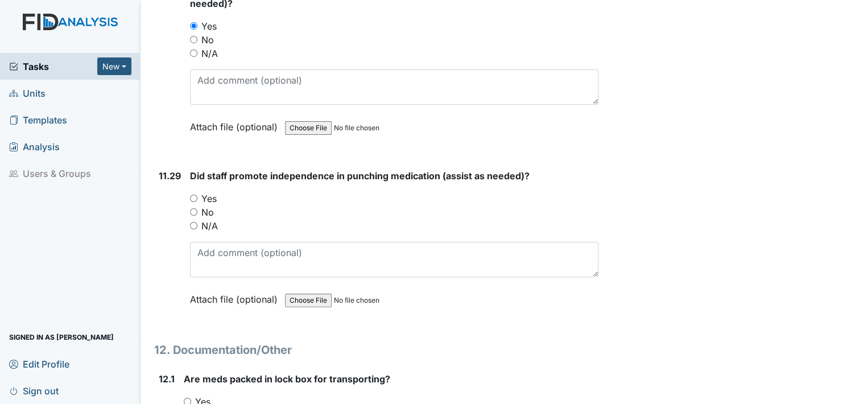
drag, startPoint x: 193, startPoint y: 149, endPoint x: 202, endPoint y: 184, distance: 36.4
click at [193, 195] on input "Yes" at bounding box center [193, 198] width 7 height 7
radio input "true"
click at [187, 398] on input "Yes" at bounding box center [187, 401] width 7 height 7
radio input "true"
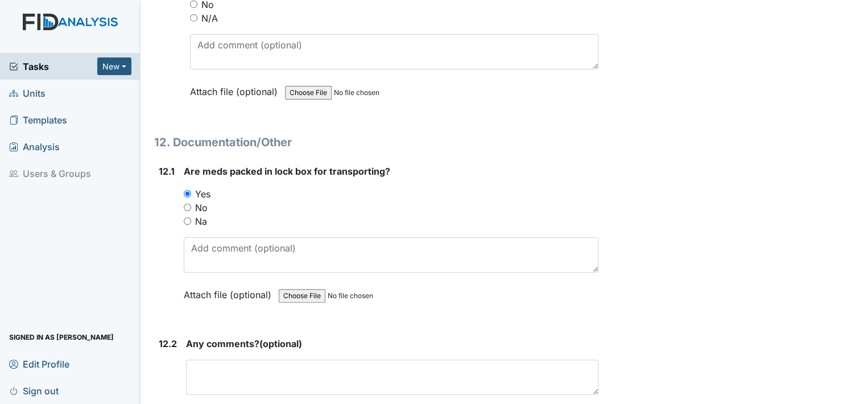
scroll to position [17972, 0]
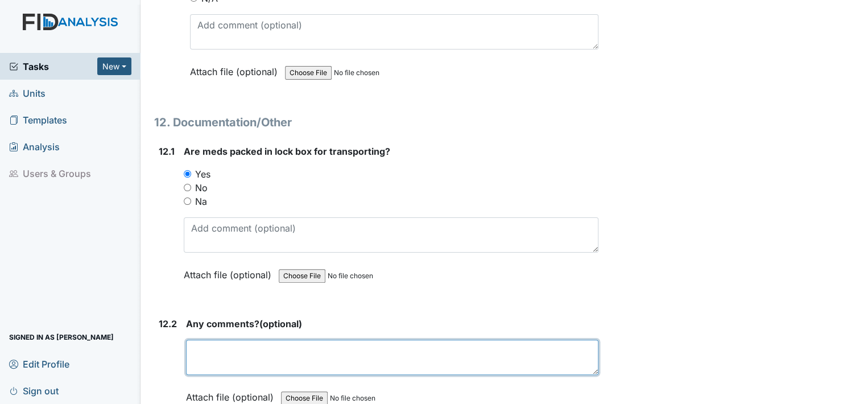
click at [210, 340] on textarea at bounding box center [392, 357] width 412 height 35
type textarea "no"
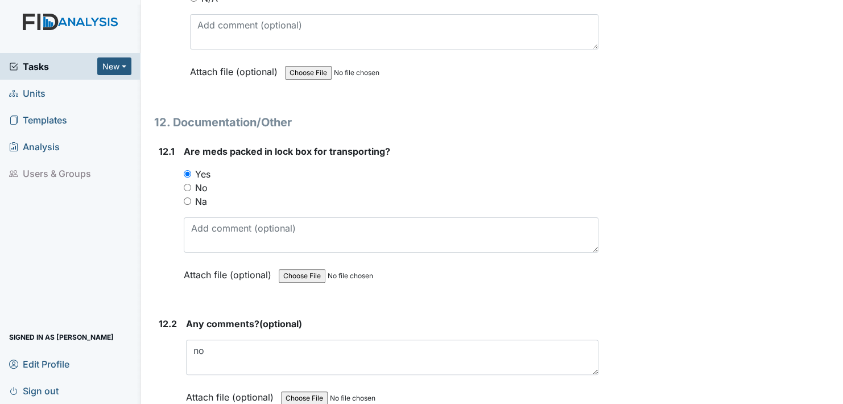
click at [208, 384] on label "Attach file (optional)" at bounding box center [232, 394] width 92 height 20
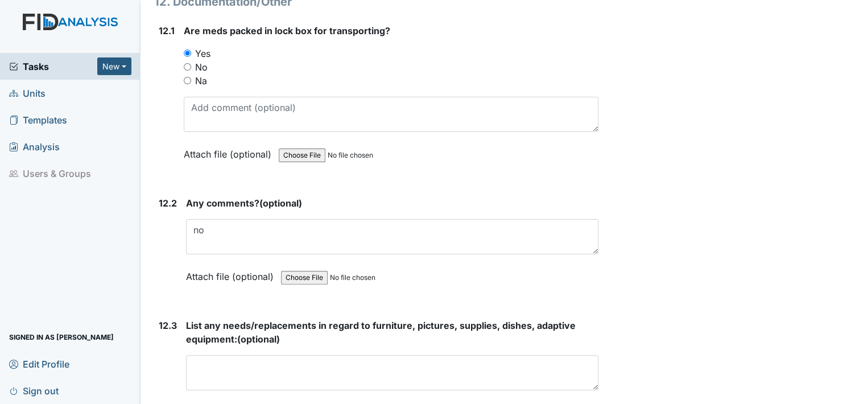
scroll to position [18143, 0]
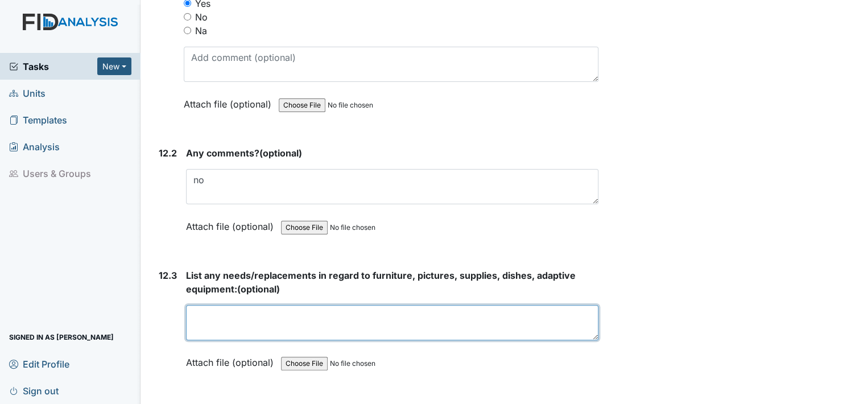
click at [210, 305] on textarea at bounding box center [392, 322] width 412 height 35
type textarea "none"
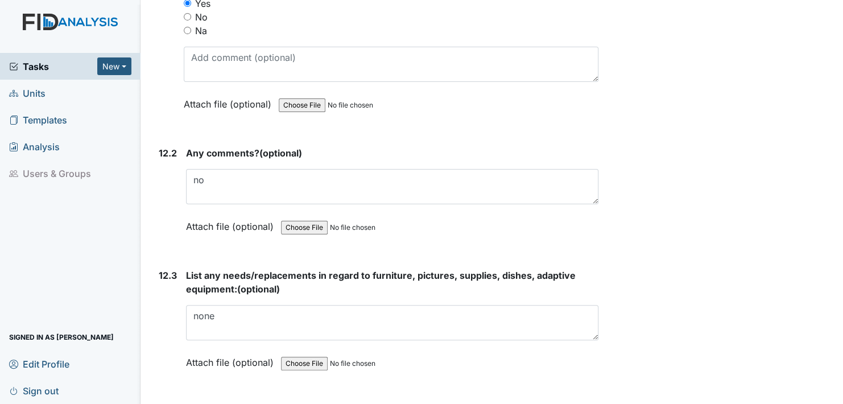
click at [196, 349] on label "Attach file (optional)" at bounding box center [232, 359] width 92 height 20
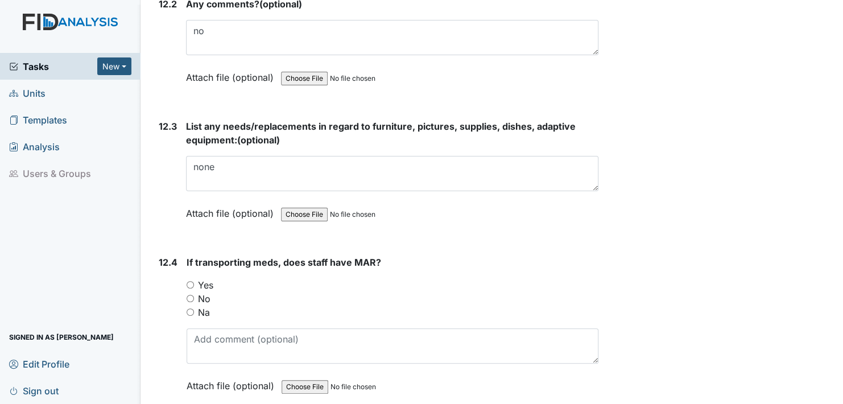
scroll to position [18313, 0]
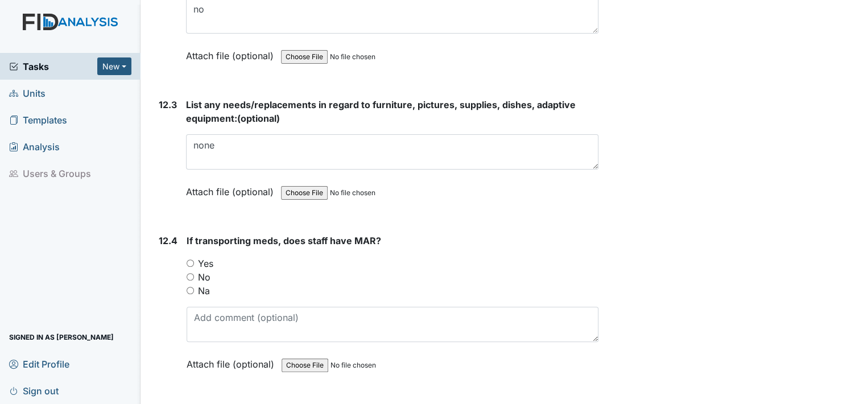
click at [191, 259] on input "Yes" at bounding box center [190, 262] width 7 height 7
radio input "true"
click at [196, 179] on label "Attach file (optional)" at bounding box center [232, 189] width 92 height 20
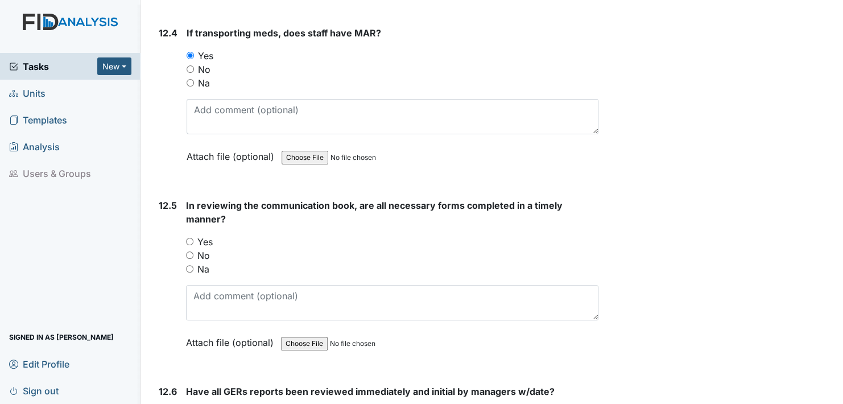
scroll to position [18541, 0]
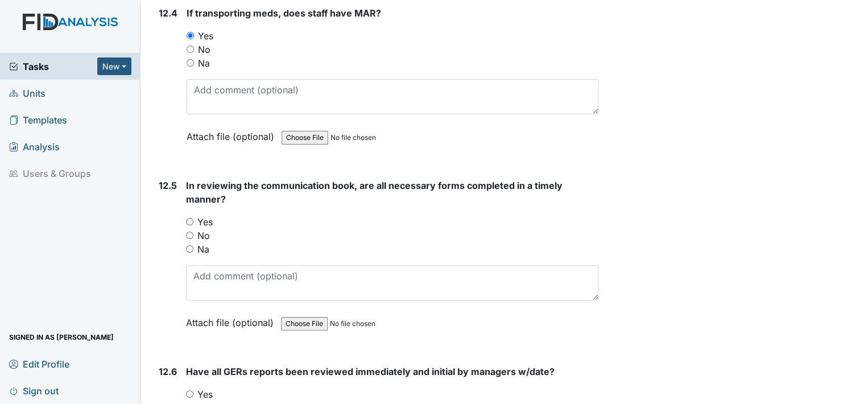
click at [188, 218] on input "Yes" at bounding box center [189, 221] width 7 height 7
radio input "true"
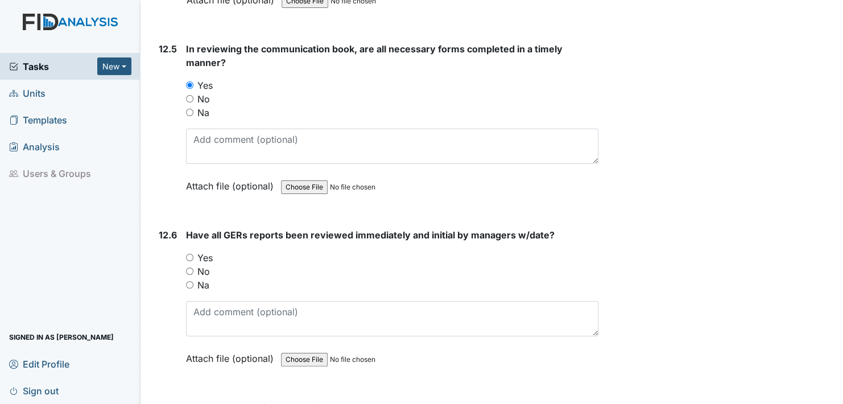
scroll to position [18711, 0]
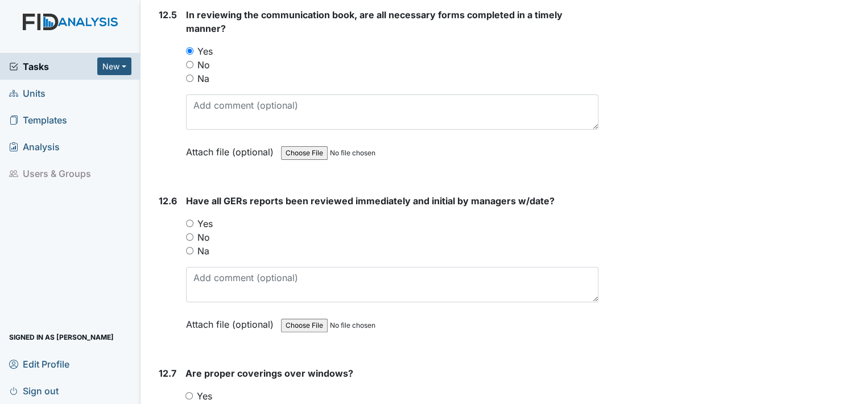
click at [189, 220] on input "Yes" at bounding box center [189, 223] width 7 height 7
radio input "true"
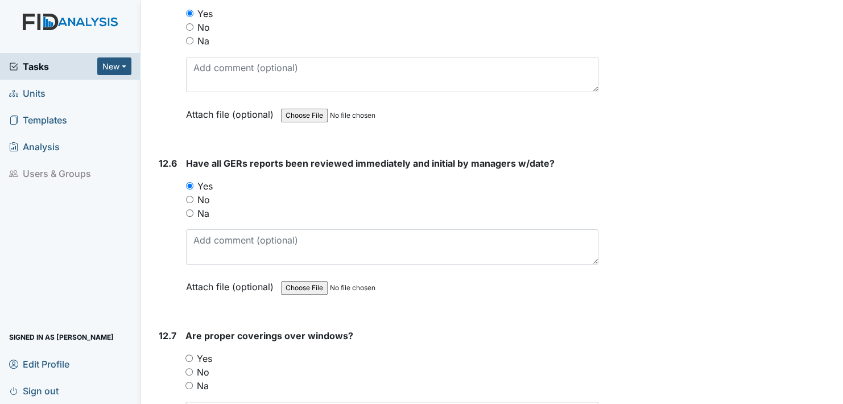
scroll to position [18825, 0]
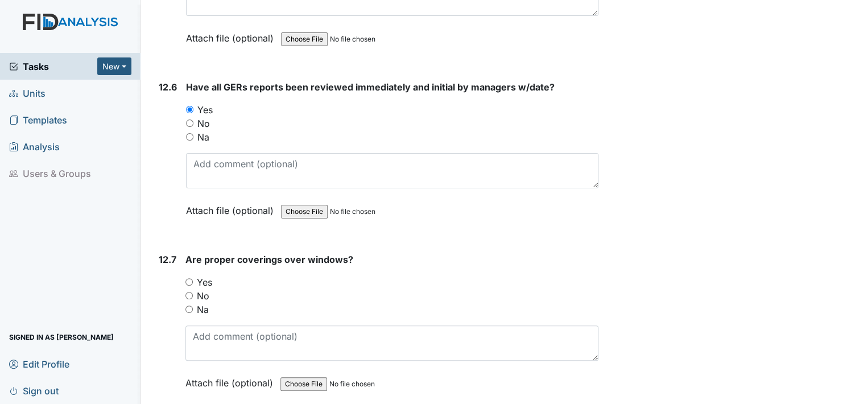
click at [189, 278] on input "Yes" at bounding box center [188, 281] width 7 height 7
radio input "true"
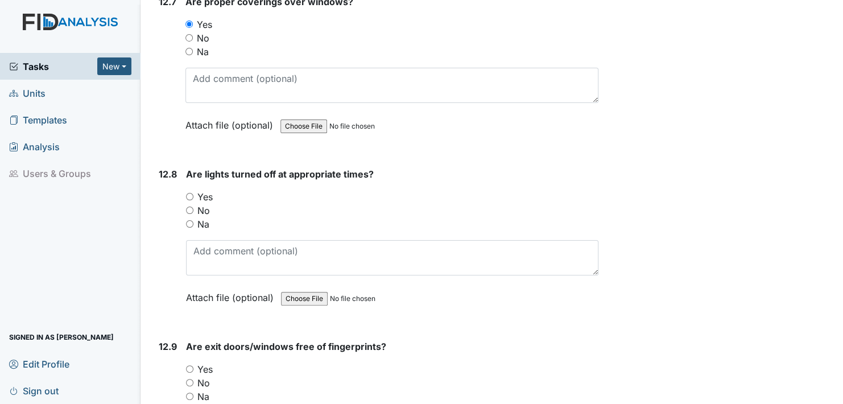
scroll to position [19109, 0]
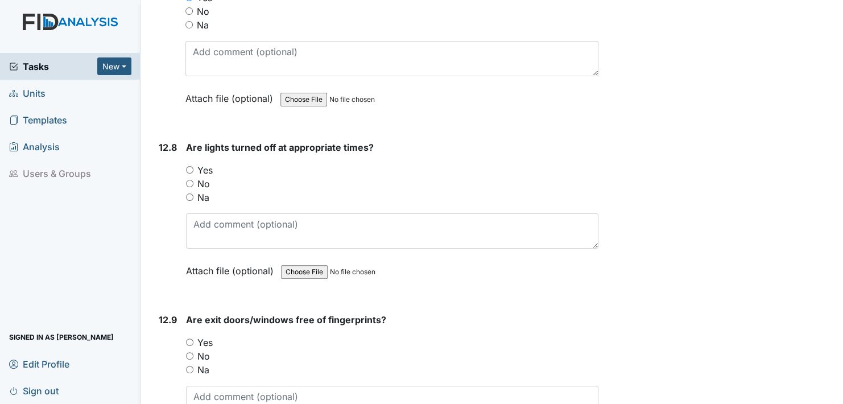
click at [189, 166] on input "Yes" at bounding box center [189, 169] width 7 height 7
radio input "true"
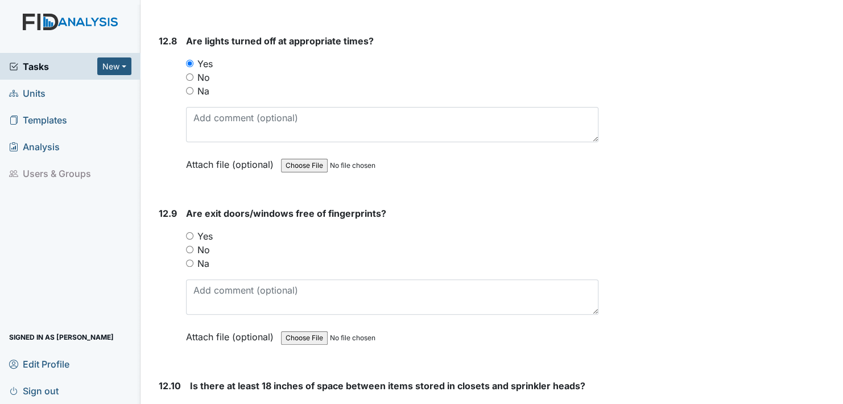
scroll to position [19223, 0]
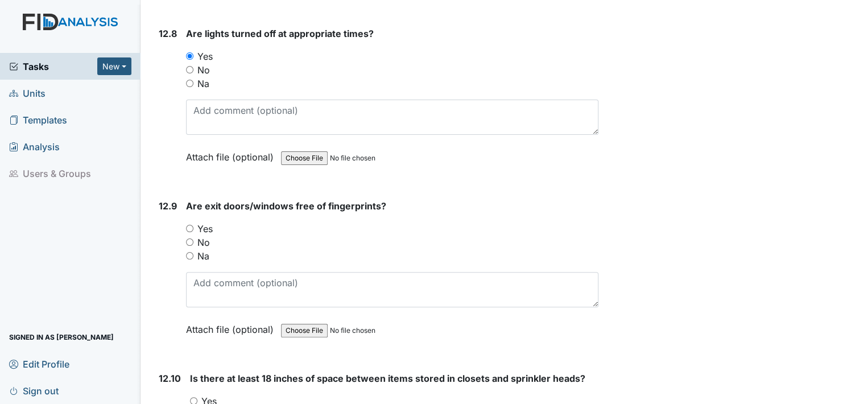
click at [189, 225] on input "Yes" at bounding box center [189, 228] width 7 height 7
radio input "true"
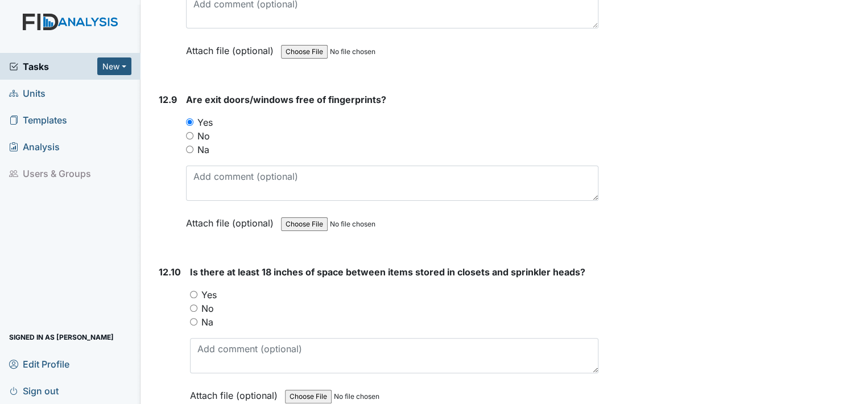
scroll to position [19337, 0]
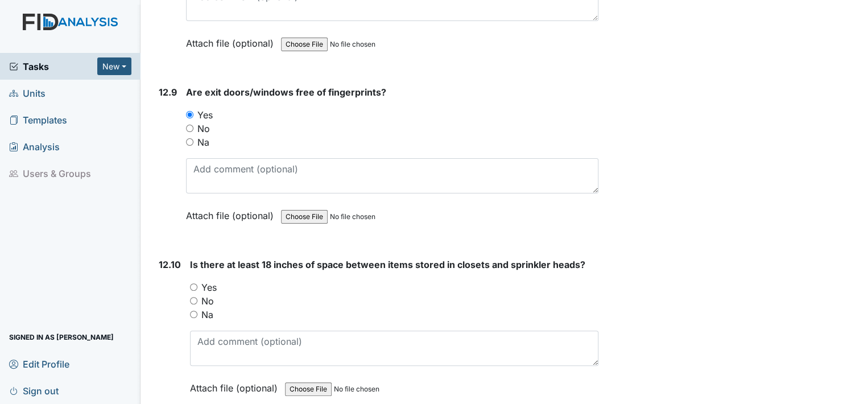
click at [194, 283] on input "Yes" at bounding box center [193, 286] width 7 height 7
radio input "true"
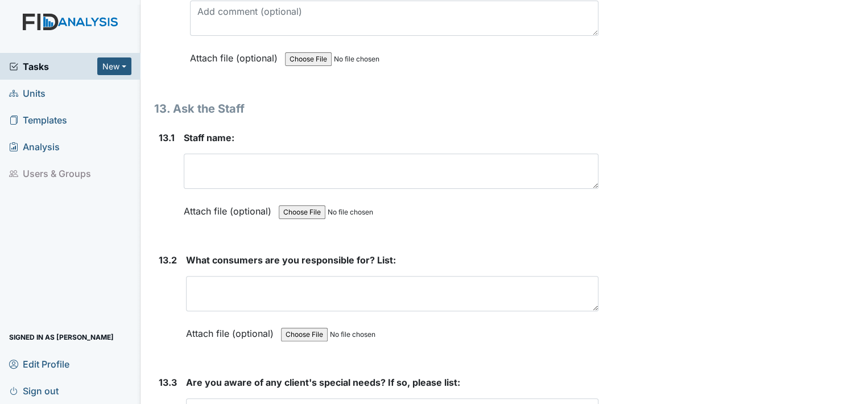
scroll to position [19678, 0]
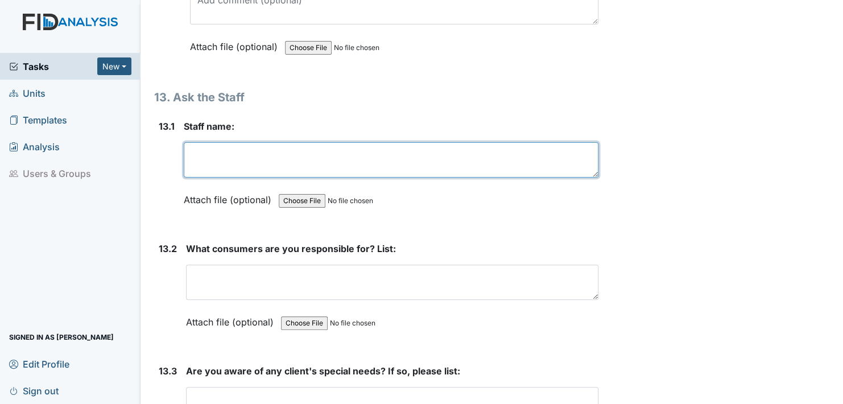
click at [196, 142] on textarea at bounding box center [391, 159] width 415 height 35
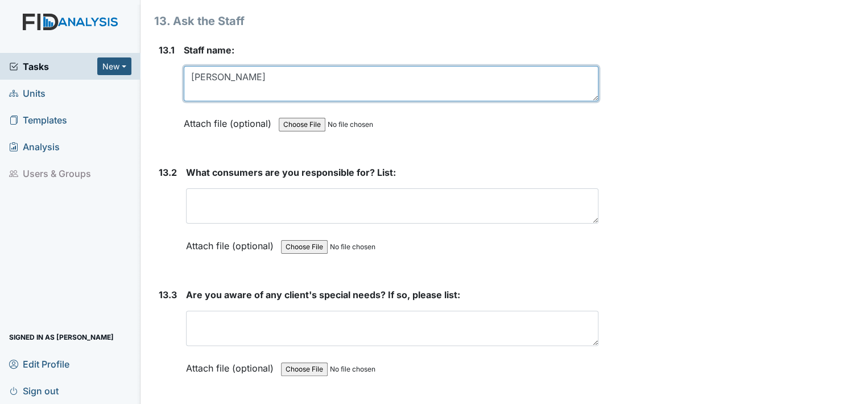
scroll to position [19792, 0]
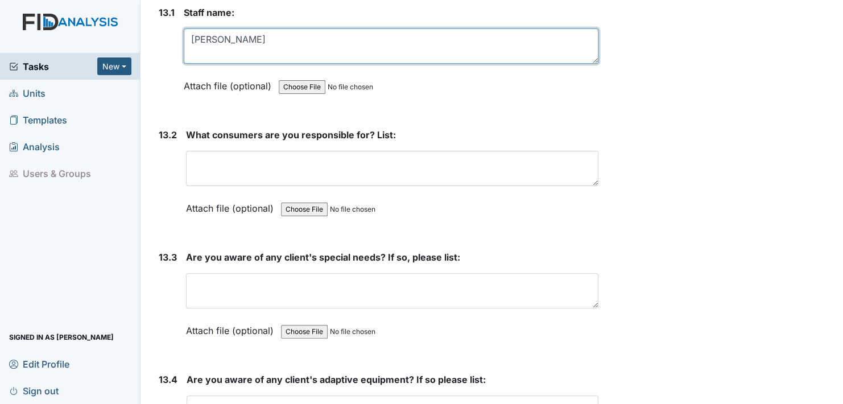
type textarea "Teressa S."
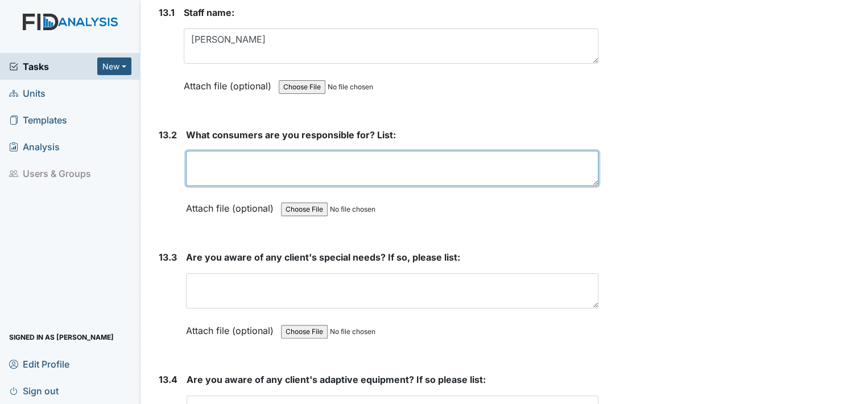
click at [196, 151] on textarea at bounding box center [392, 168] width 412 height 35
type textarea "HG, WT, SK T.S,"
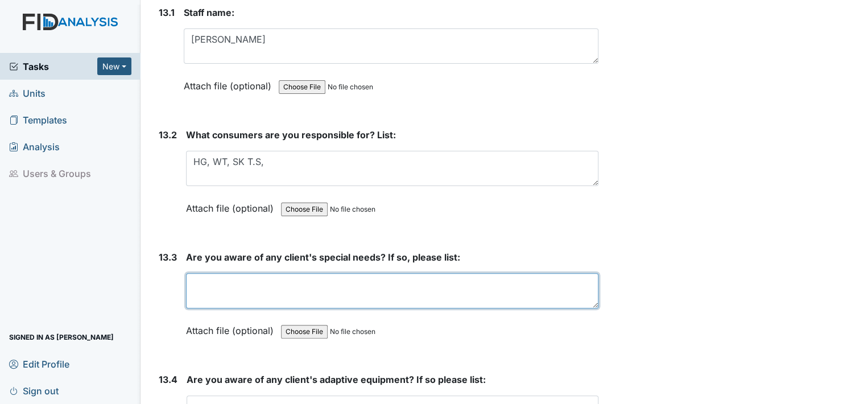
click at [201, 273] on textarea at bounding box center [392, 290] width 412 height 35
click at [368, 273] on textarea "DG- special spoon, JJ has a special cup," at bounding box center [392, 290] width 412 height 35
click at [274, 273] on textarea "DG- special spoon, JJ has a special cup," at bounding box center [392, 290] width 412 height 35
click at [431, 273] on textarea "DG- special spoon and place mat, JJ has a special cup," at bounding box center [392, 290] width 412 height 35
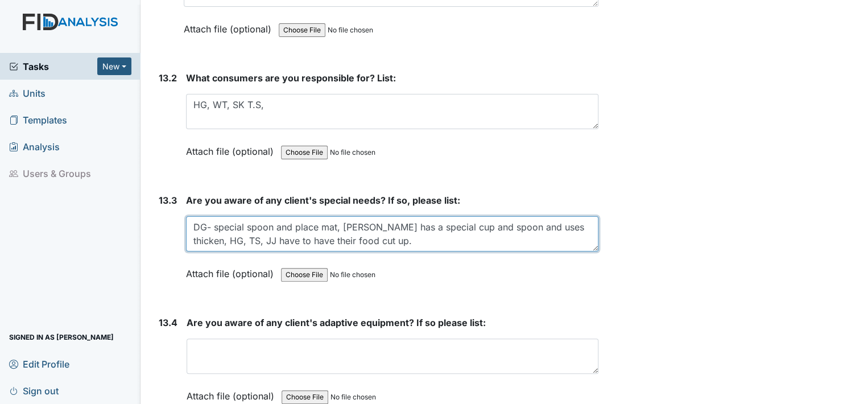
scroll to position [19906, 0]
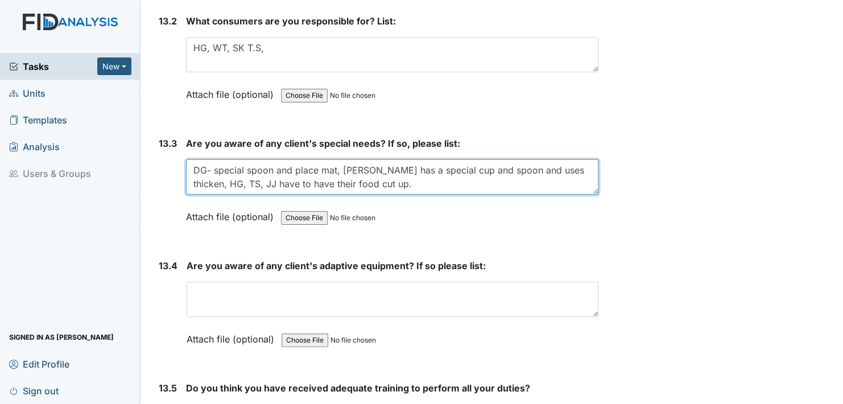
type textarea "DG- special spoon and place mat, JJ has a special cup and spoon and uses thicke…"
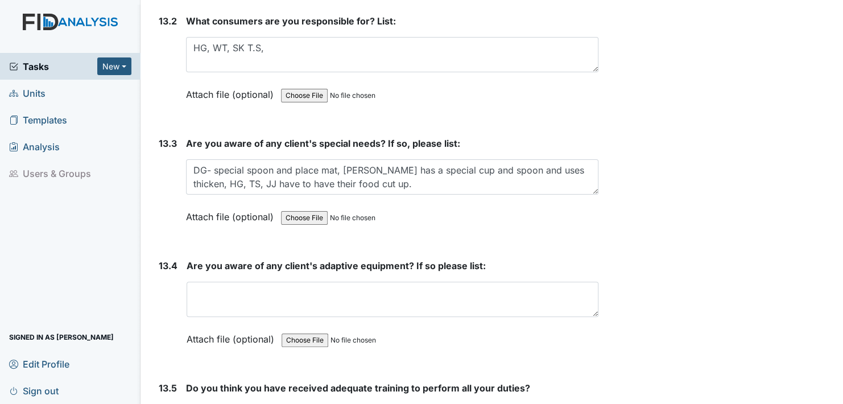
click at [197, 204] on label "Attach file (optional)" at bounding box center [232, 214] width 92 height 20
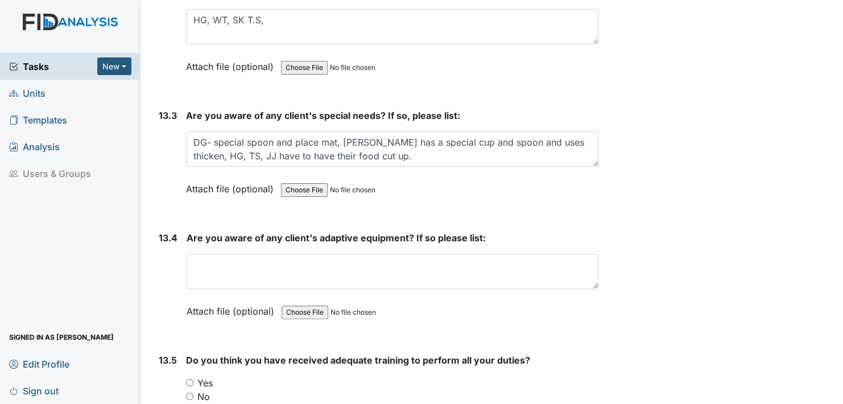
scroll to position [19963, 0]
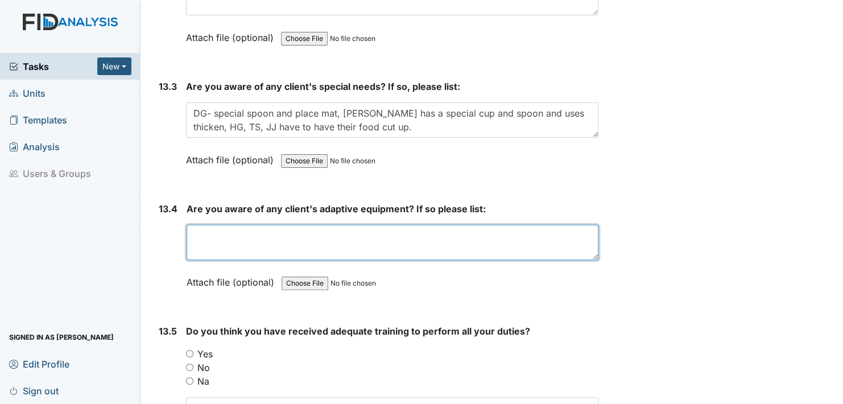
click at [201, 225] on textarea at bounding box center [393, 242] width 412 height 35
type textarea "j"
click at [280, 225] on textarea "JJ wear glasses, SK has a gait belt," at bounding box center [393, 242] width 412 height 35
click at [396, 225] on textarea "JJ wear glasses, SK, WT, DG has a gait belt," at bounding box center [393, 242] width 412 height 35
click at [203, 225] on textarea "JJ wear glasses, SK, WT, DG has a gait belt," at bounding box center [393, 242] width 412 height 35
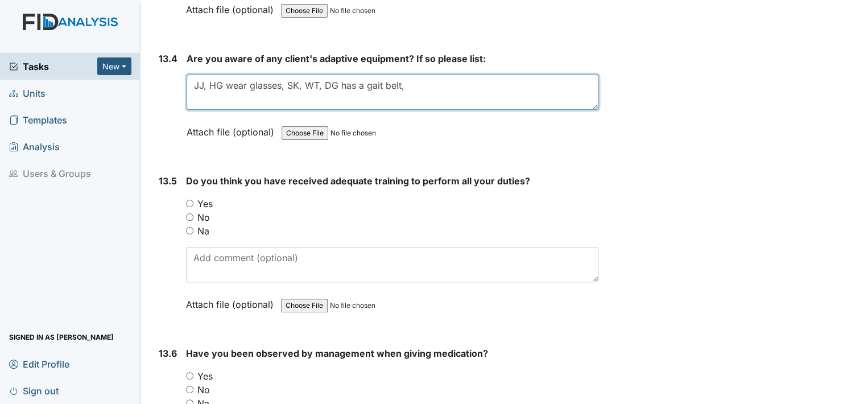
scroll to position [20133, 0]
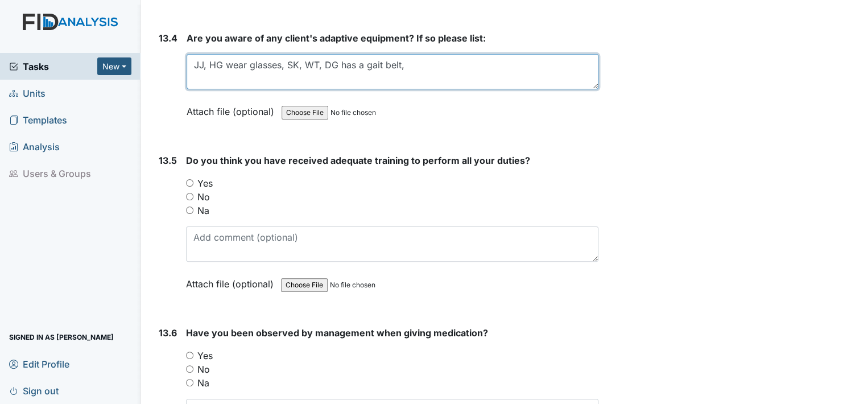
type textarea "JJ, HG wear glasses, SK, WT, DG has a gait belt,"
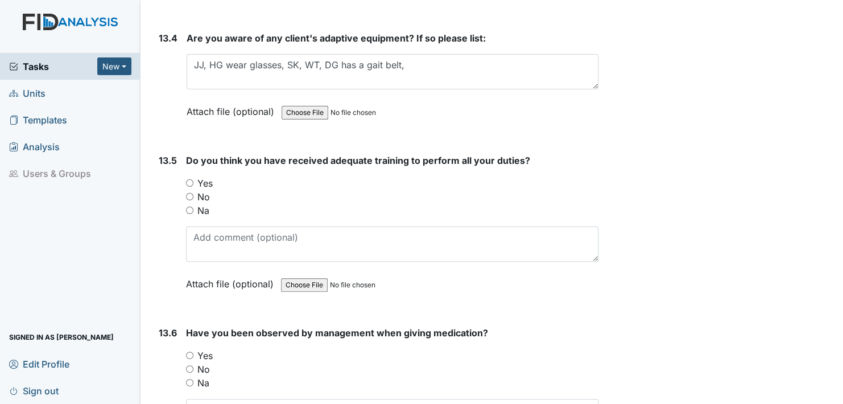
drag, startPoint x: 188, startPoint y: 126, endPoint x: 193, endPoint y: 136, distance: 11.7
click at [189, 179] on input "Yes" at bounding box center [189, 182] width 7 height 7
radio input "true"
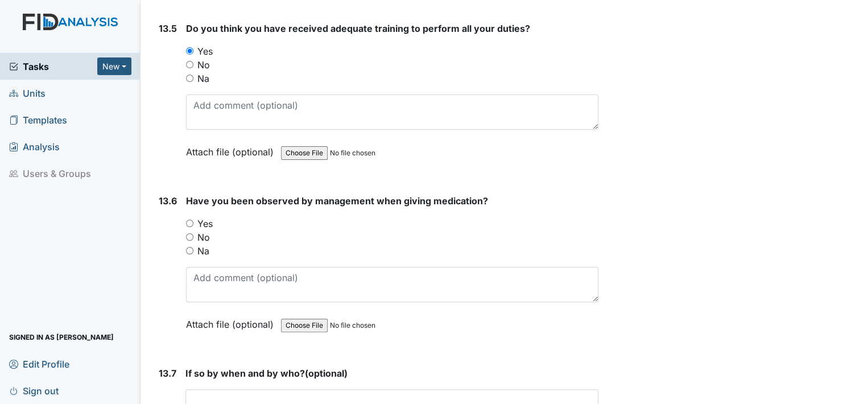
scroll to position [20304, 0]
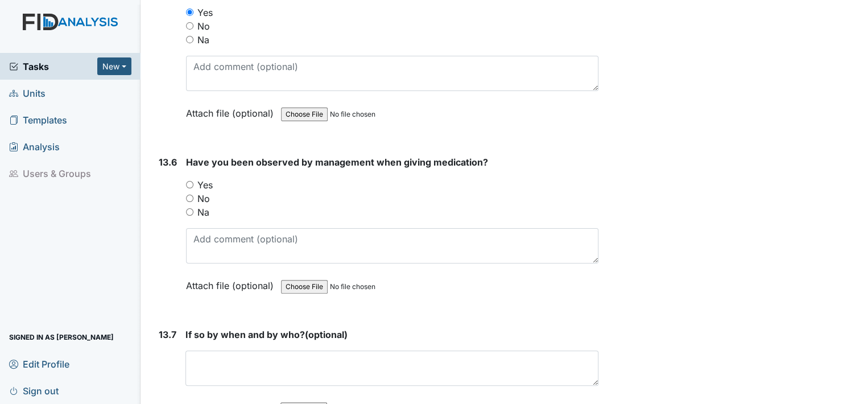
click at [191, 181] on input "Yes" at bounding box center [189, 184] width 7 height 7
radio input "true"
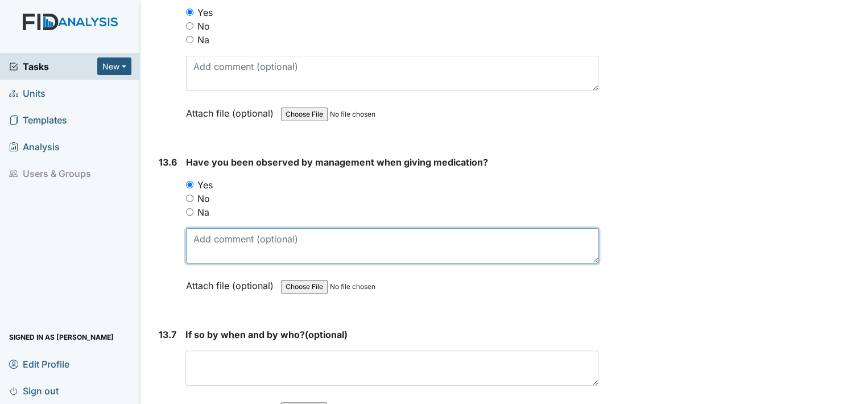
click at [216, 228] on textarea at bounding box center [392, 245] width 412 height 35
click at [300, 228] on textarea "Manager give out meds" at bounding box center [392, 245] width 412 height 35
click at [295, 228] on textarea "Manager give out meds" at bounding box center [392, 245] width 412 height 35
type textarea "Manager give out meds."
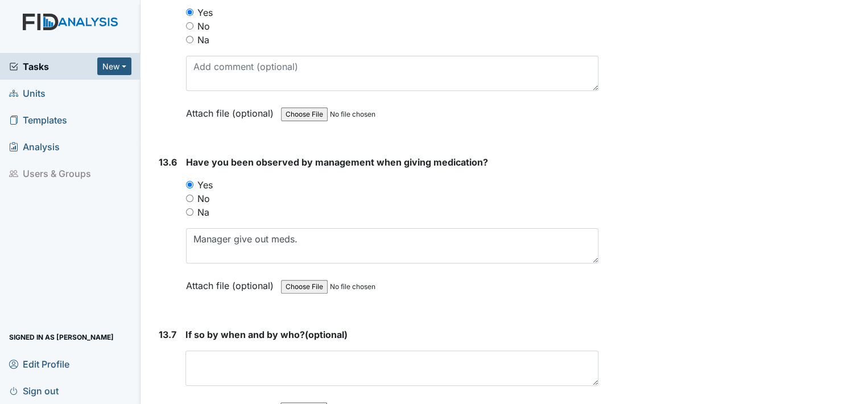
click at [195, 272] on label "Attach file (optional)" at bounding box center [232, 282] width 92 height 20
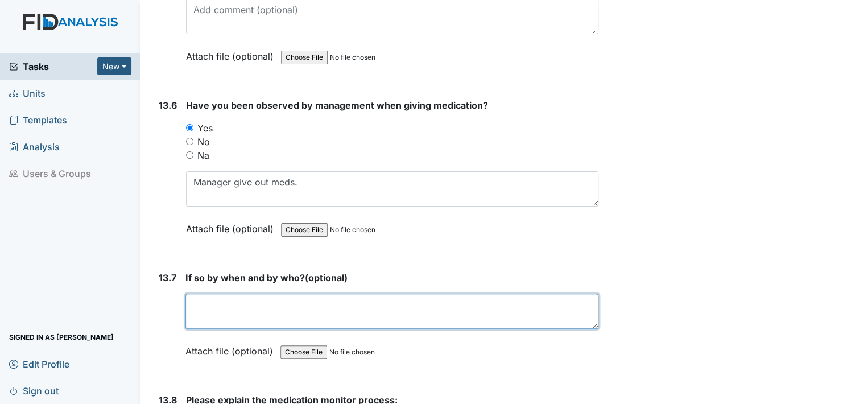
click at [201, 293] on textarea at bounding box center [391, 310] width 413 height 35
type textarea "Hab Coordinator"
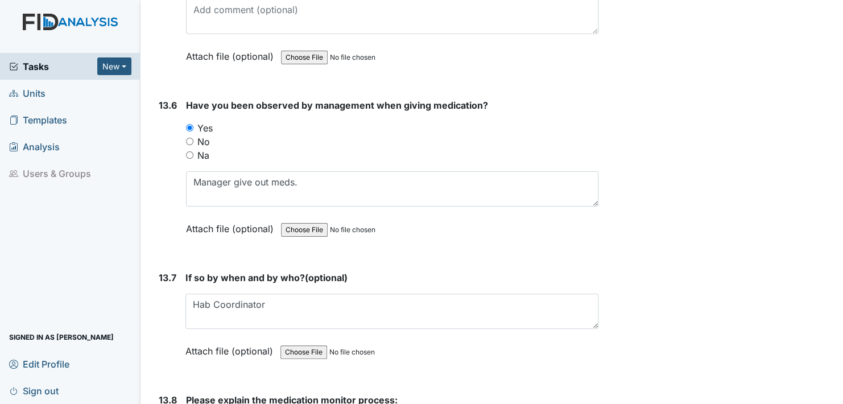
click at [192, 338] on label "Attach file (optional)" at bounding box center [231, 348] width 92 height 20
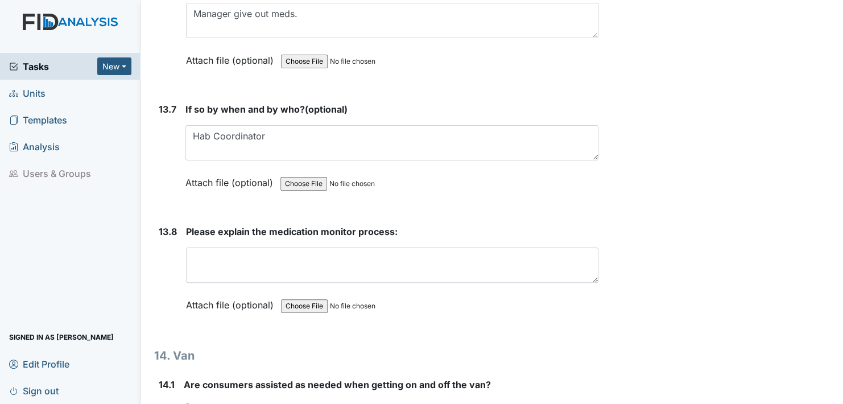
scroll to position [20531, 0]
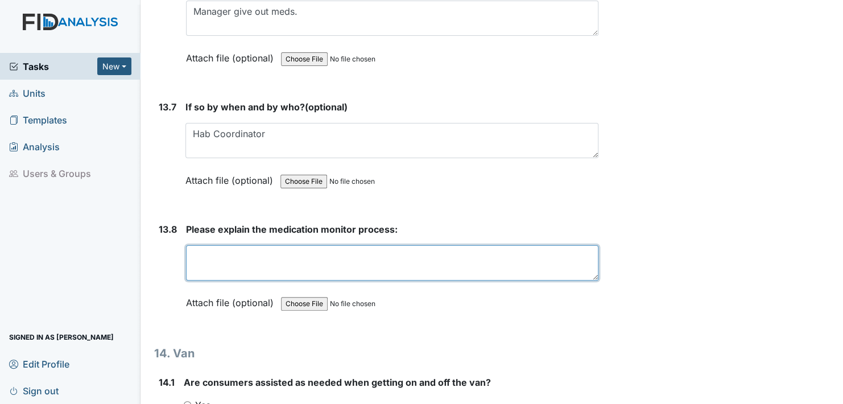
click at [198, 245] on textarea at bounding box center [392, 262] width 412 height 35
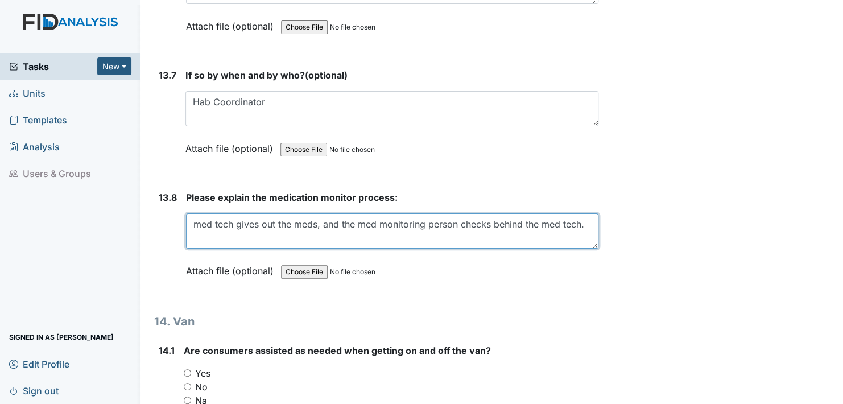
scroll to position [20588, 0]
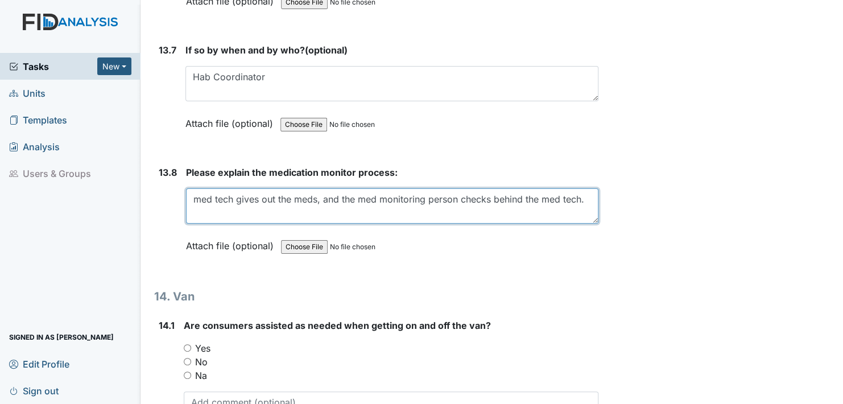
click at [585, 188] on textarea "med tech gives out the meds, and the med monitoring person checks behind the me…" at bounding box center [392, 205] width 412 height 35
type textarea "med tech gives out the meds, and the med monitoring person checks behind the me…"
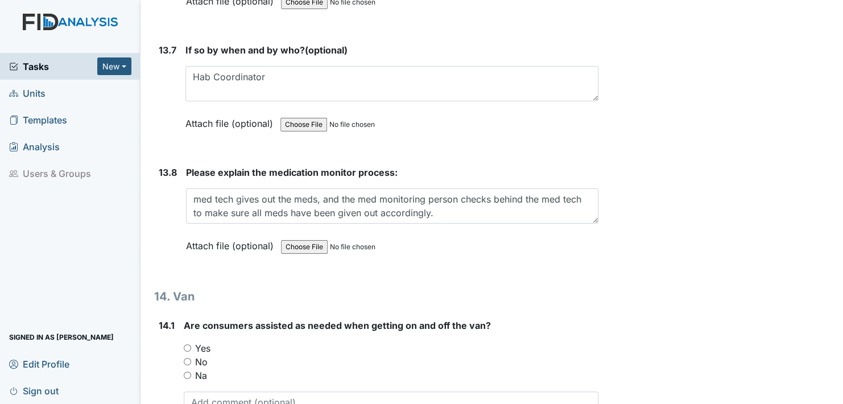
click at [196, 233] on label "Attach file (optional)" at bounding box center [232, 243] width 92 height 20
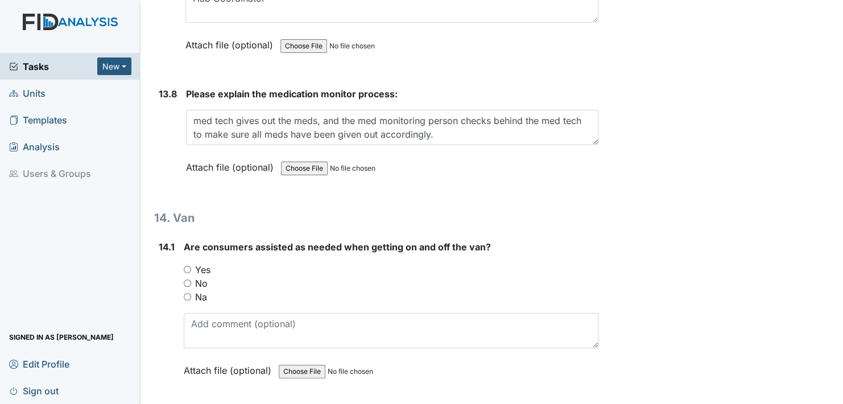
scroll to position [20702, 0]
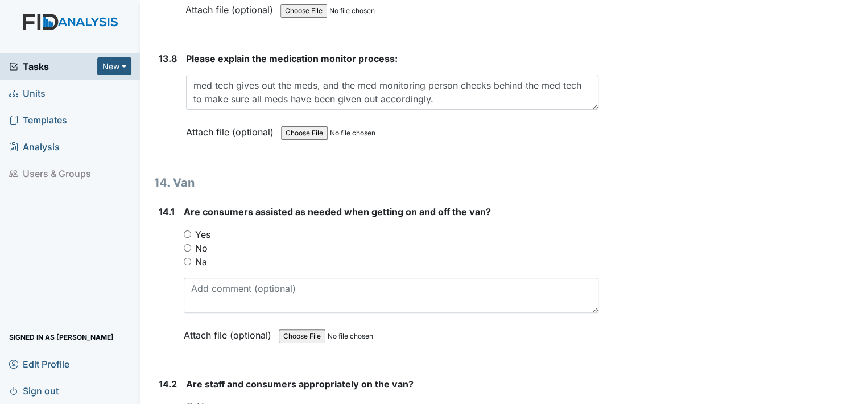
click at [188, 230] on input "Yes" at bounding box center [187, 233] width 7 height 7
radio input "true"
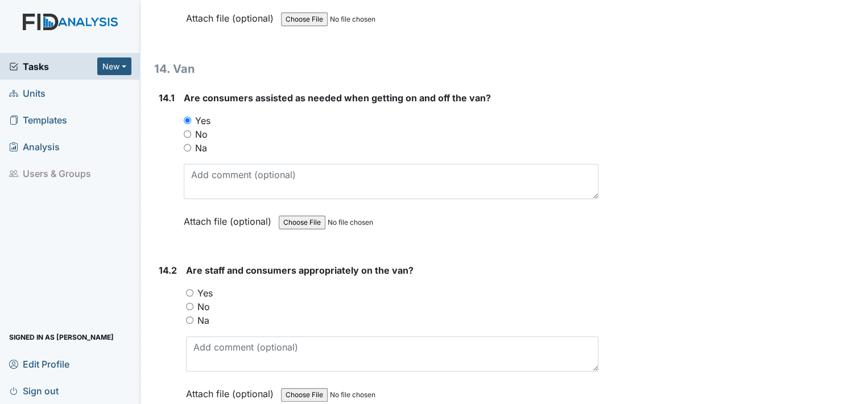
scroll to position [20873, 0]
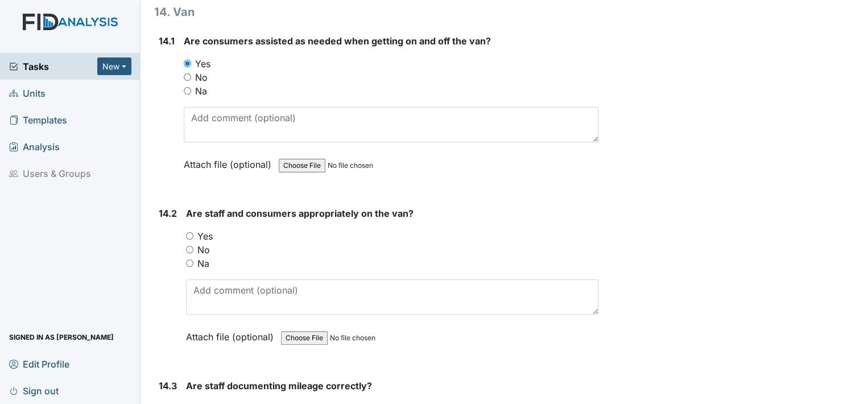
click at [189, 232] on input "Yes" at bounding box center [189, 235] width 7 height 7
radio input "true"
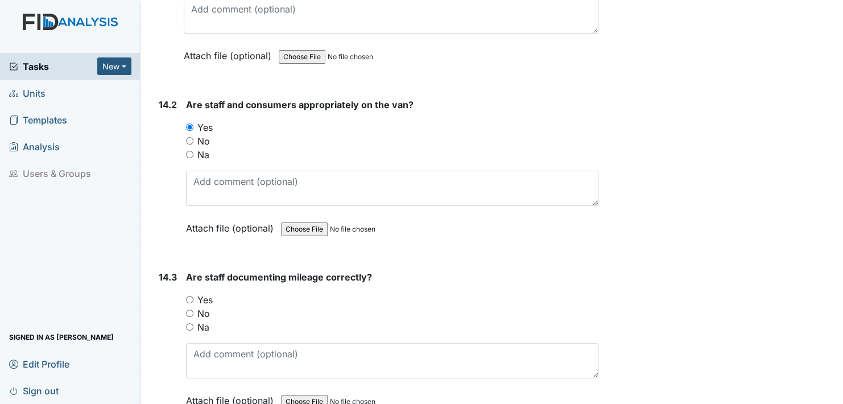
scroll to position [21043, 0]
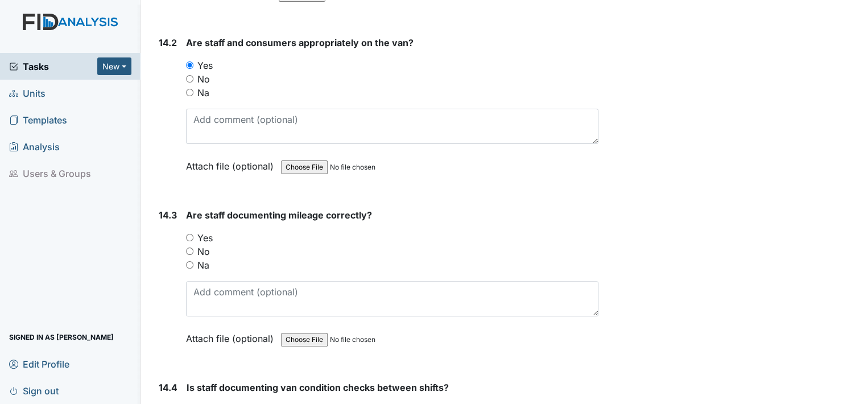
drag, startPoint x: 190, startPoint y: 179, endPoint x: 198, endPoint y: 182, distance: 9.0
click at [191, 234] on input "Yes" at bounding box center [189, 237] width 7 height 7
radio input "true"
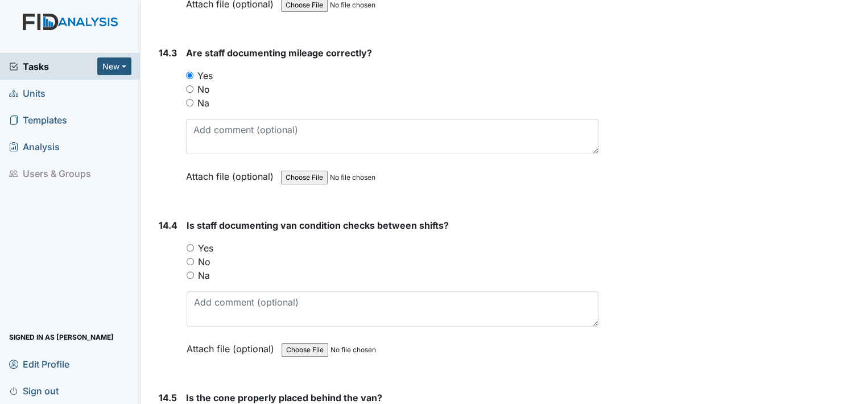
scroll to position [21214, 0]
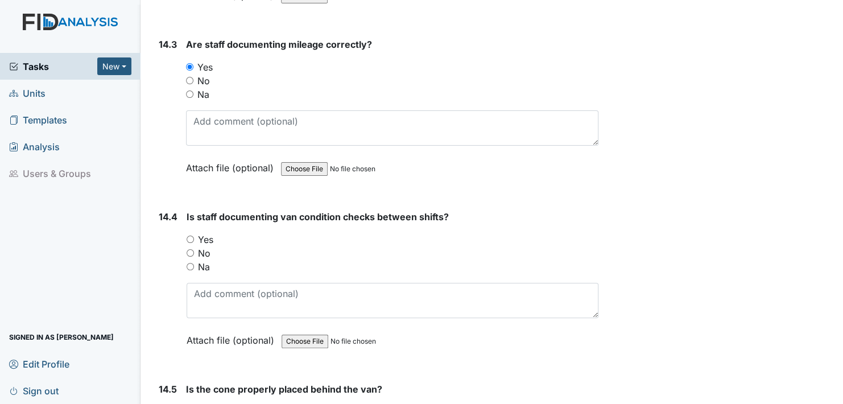
click at [191, 235] on input "Yes" at bounding box center [190, 238] width 7 height 7
radio input "true"
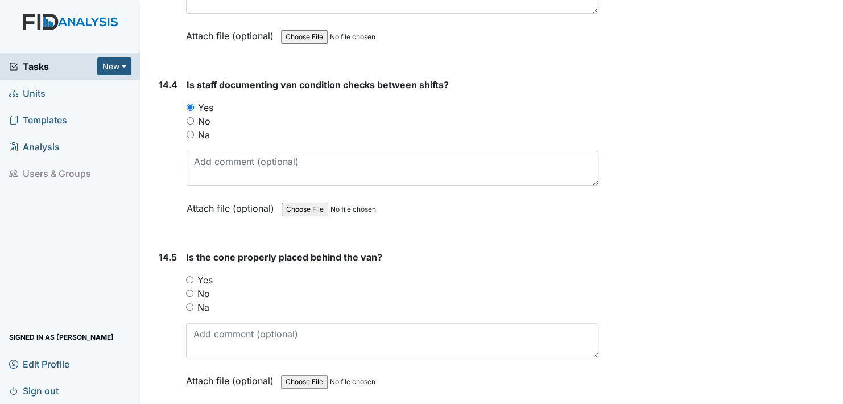
scroll to position [21384, 0]
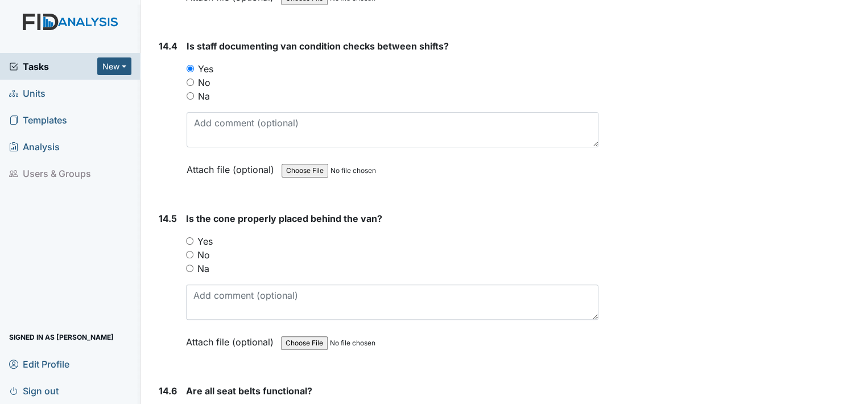
click at [192, 237] on input "Yes" at bounding box center [189, 240] width 7 height 7
radio input "true"
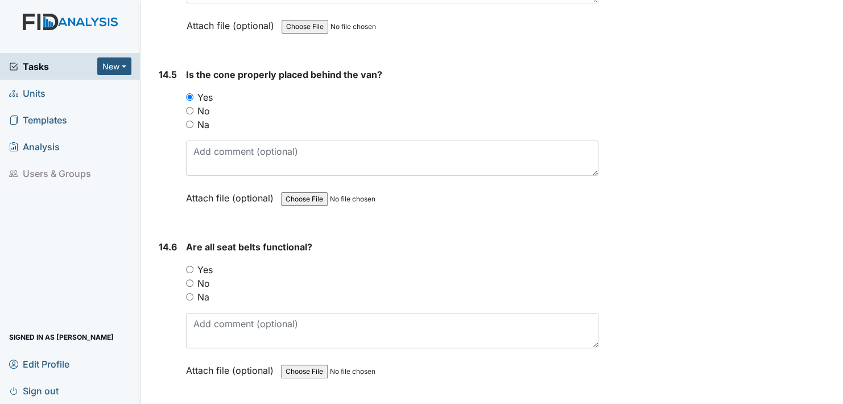
scroll to position [21555, 0]
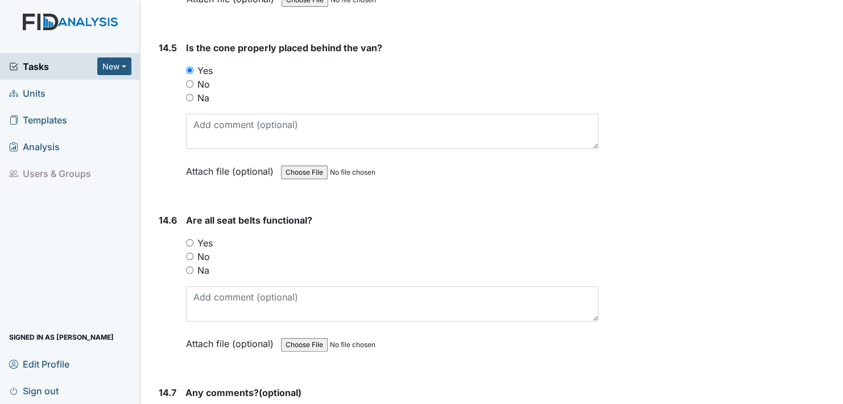
click at [189, 239] on input "Yes" at bounding box center [189, 242] width 7 height 7
radio input "true"
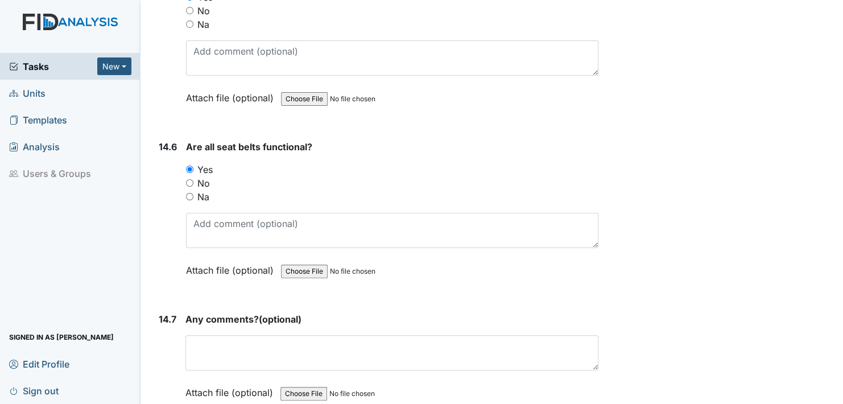
scroll to position [21630, 0]
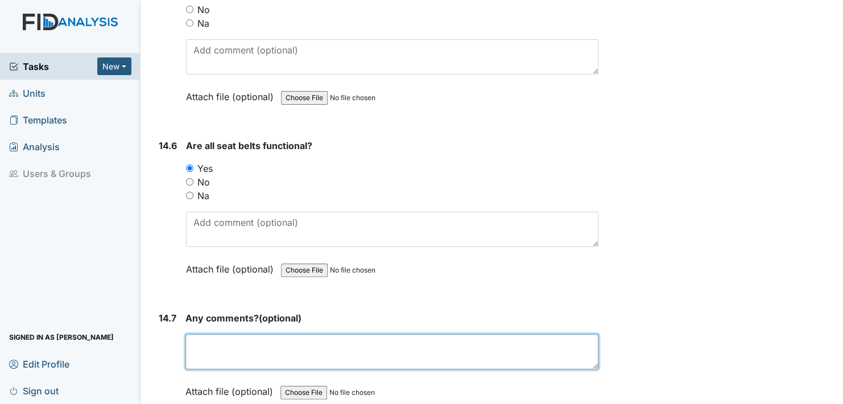
click at [200, 334] on textarea at bounding box center [391, 351] width 413 height 35
type textarea "no"
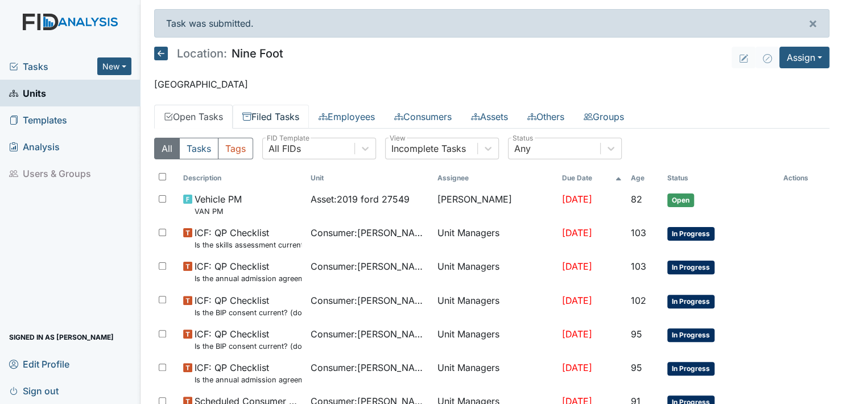
click at [271, 112] on link "Filed Tasks" at bounding box center [271, 117] width 76 height 24
